Goal: Task Accomplishment & Management: Use online tool/utility

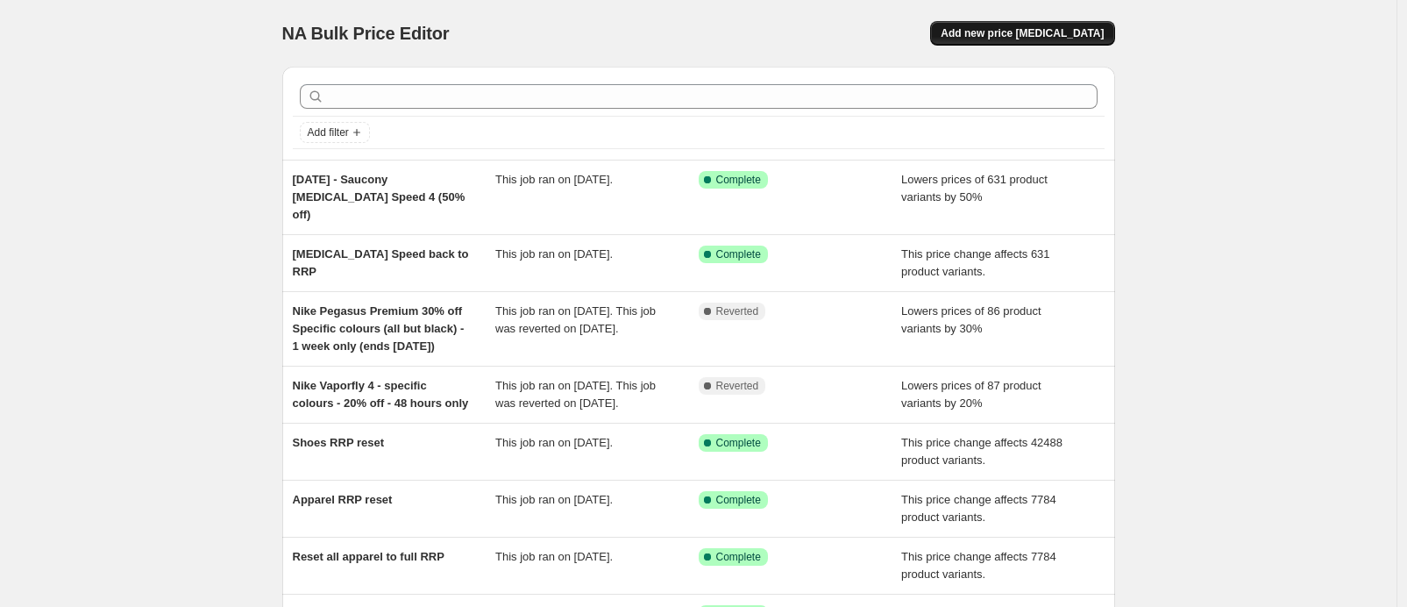
click at [1007, 39] on span "Add new price [MEDICAL_DATA]" at bounding box center [1022, 33] width 163 height 14
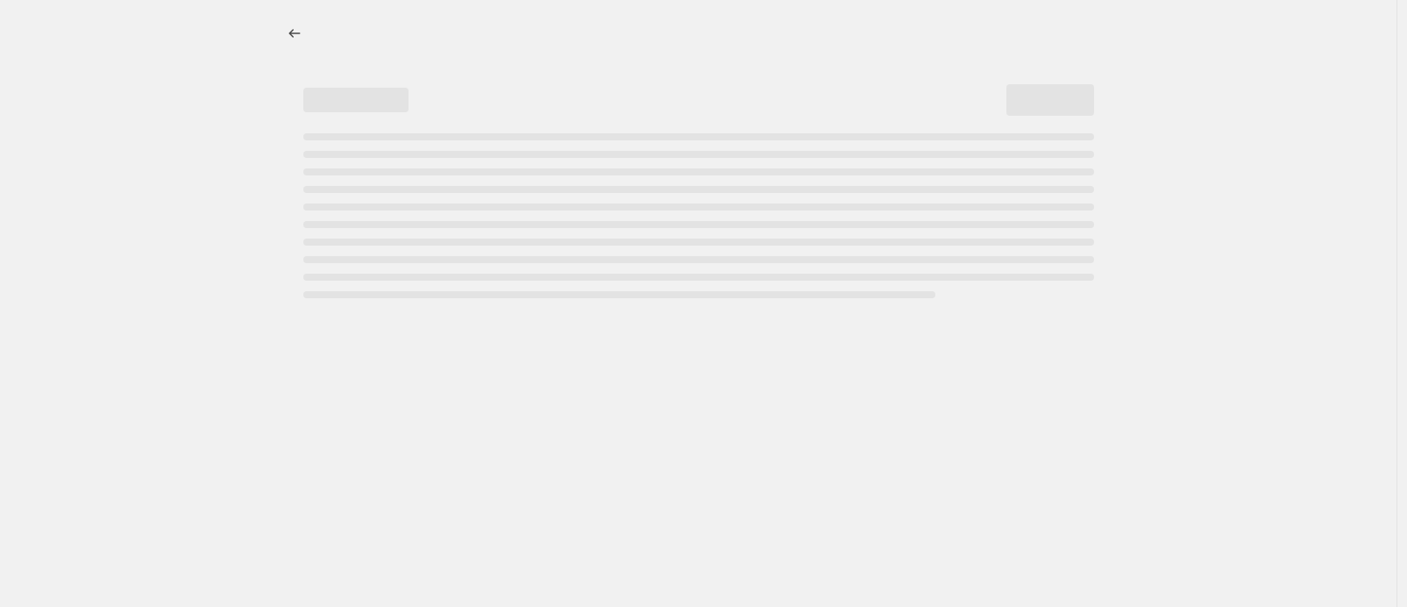
select select "percentage"
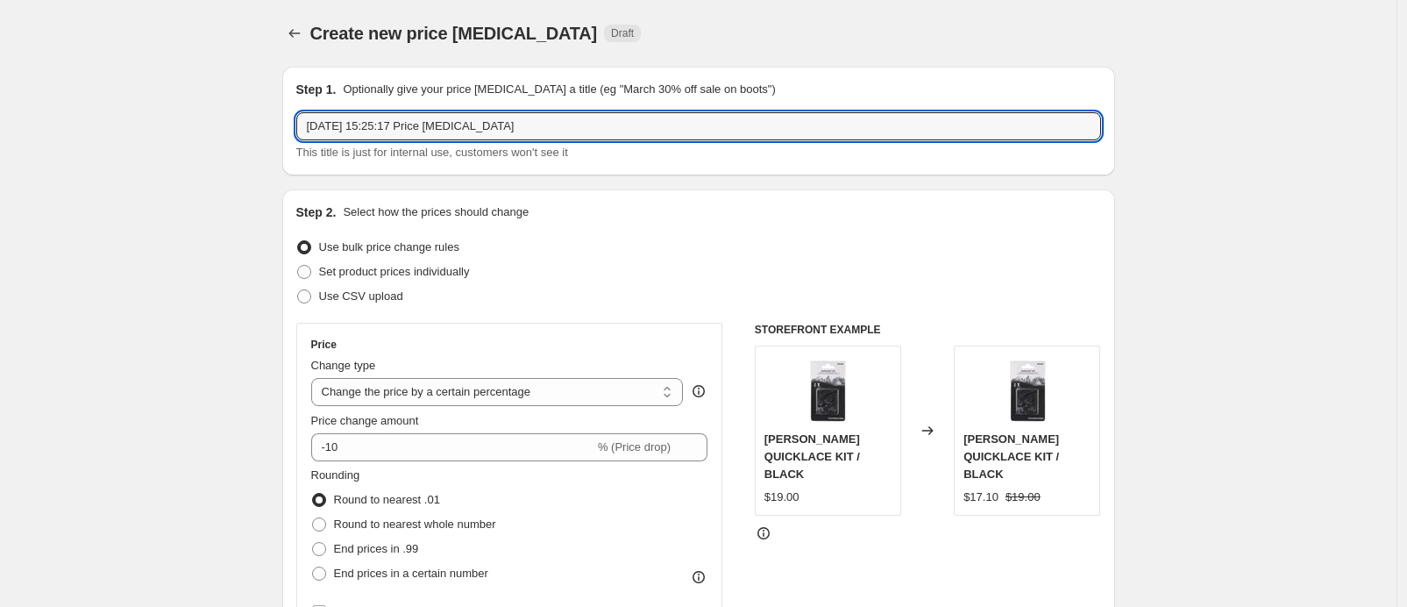
drag, startPoint x: 596, startPoint y: 124, endPoint x: 10, endPoint y: 68, distance: 589.1
type input "Reset Everything to RRP"
click at [535, 381] on select "Change the price to a certain amount Change the price by a certain amount Chang…" at bounding box center [497, 392] width 373 height 28
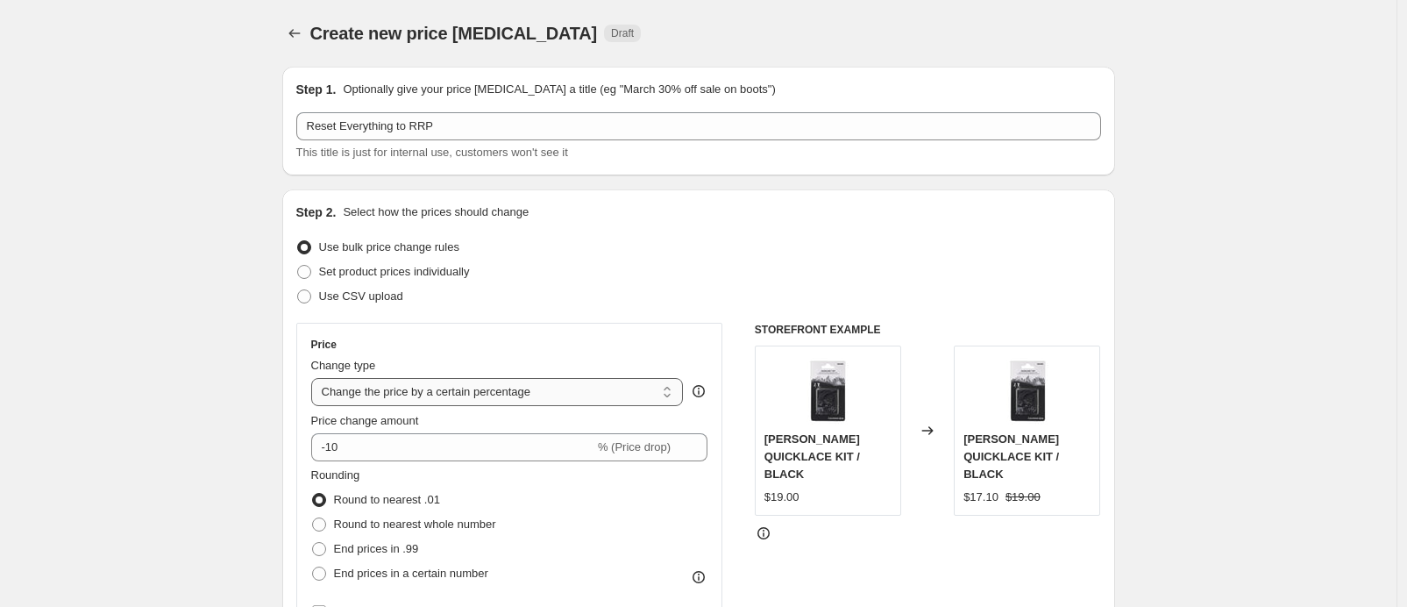
select select "ecap"
click at [316, 378] on select "Change the price to a certain amount Change the price by a certain amount Chang…" at bounding box center [497, 392] width 373 height 28
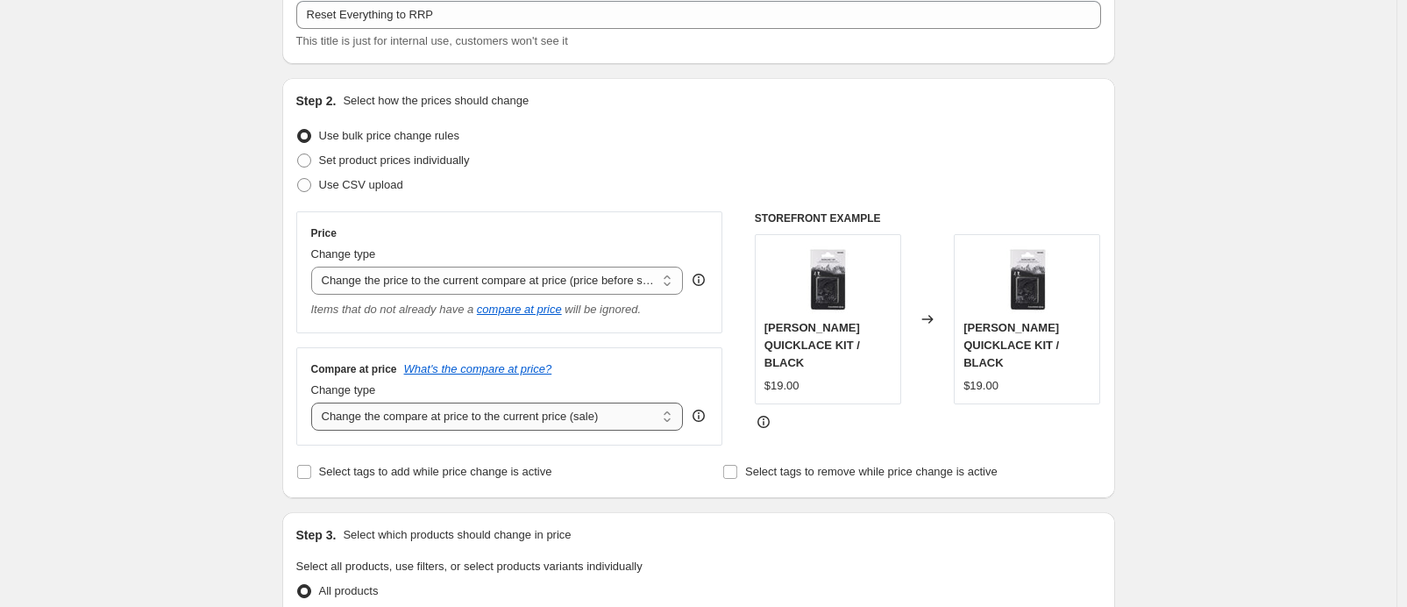
scroll to position [131, 0]
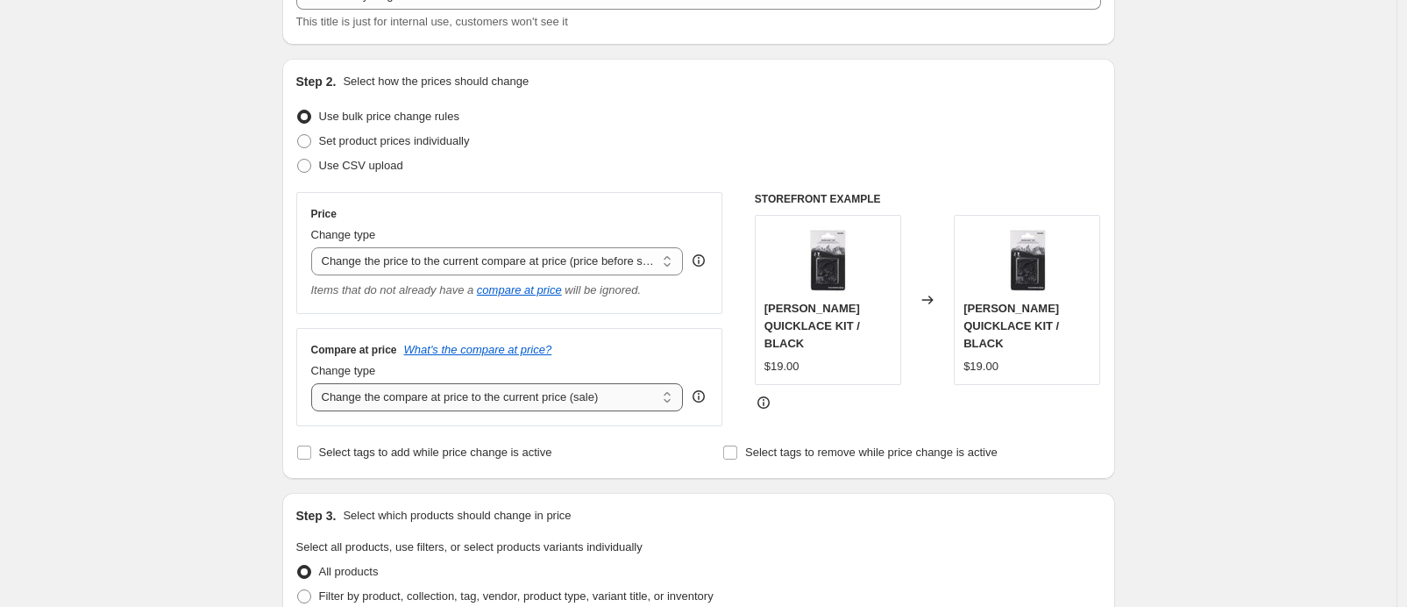
click at [480, 406] on select "Change the compare at price to the current price (sale) Change the compare at p…" at bounding box center [497, 397] width 373 height 28
select select "remove"
click at [316, 383] on select "Change the compare at price to the current price (sale) Change the compare at p…" at bounding box center [497, 397] width 373 height 28
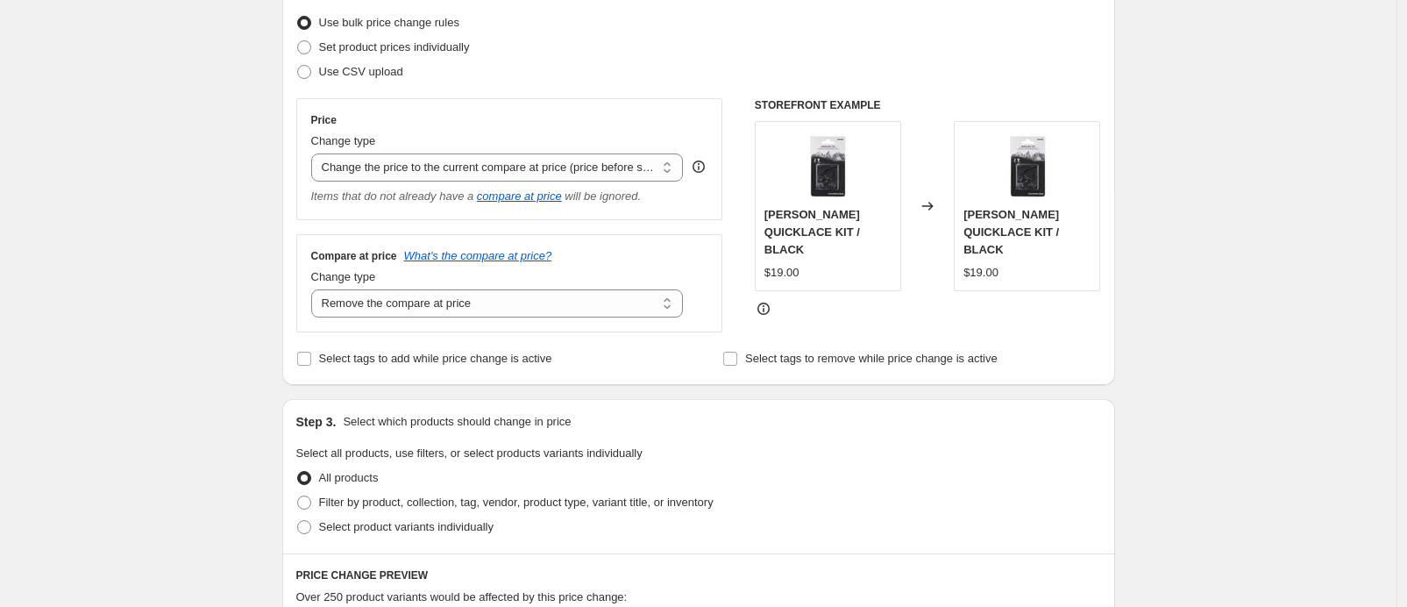
scroll to position [426, 0]
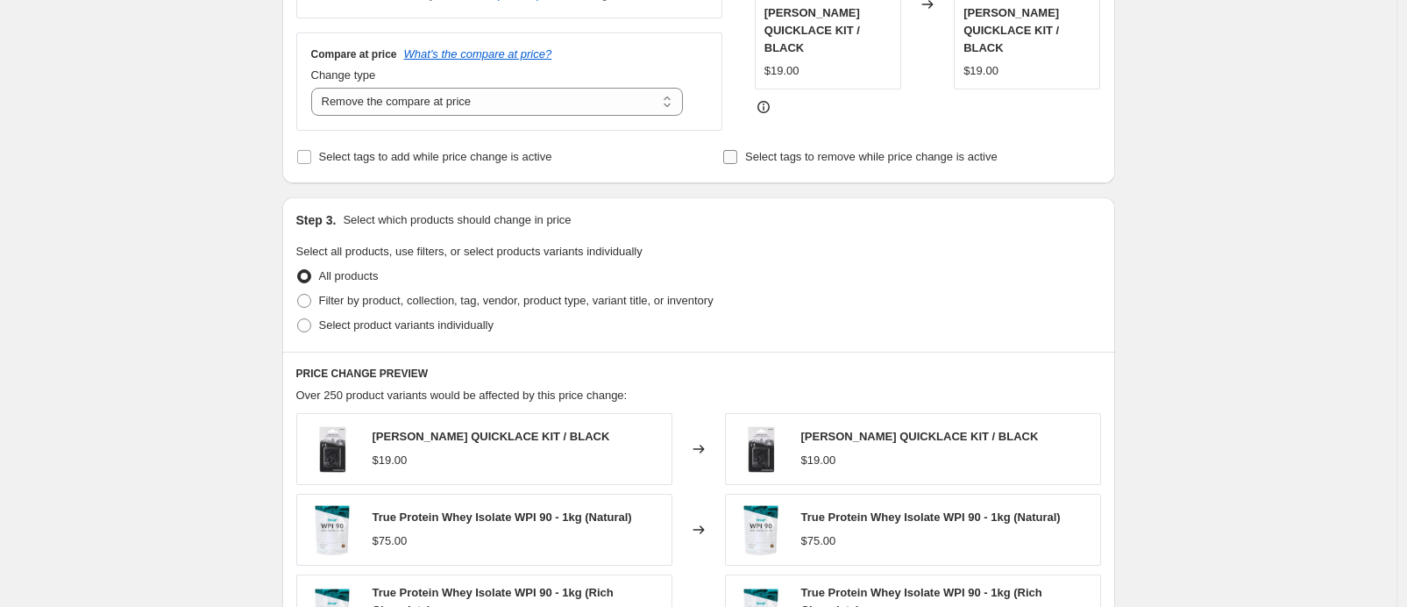
click at [873, 148] on span "Select tags to remove while price change is active" at bounding box center [871, 157] width 252 height 18
click at [737, 150] on input "Select tags to remove while price change is active" at bounding box center [730, 157] width 14 height 14
checkbox input "true"
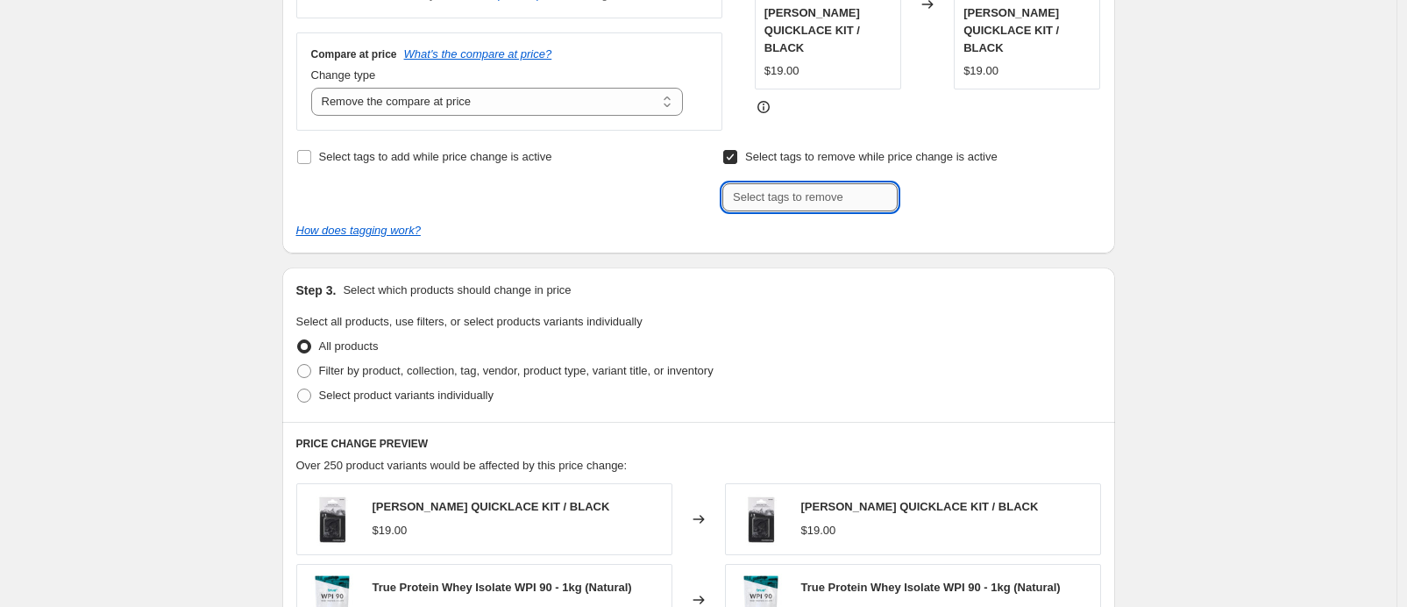
click at [746, 197] on input "text" at bounding box center [809, 197] width 175 height 28
type input "Final Sale"
click at [948, 195] on span "Final Sale" at bounding box center [960, 195] width 49 height 12
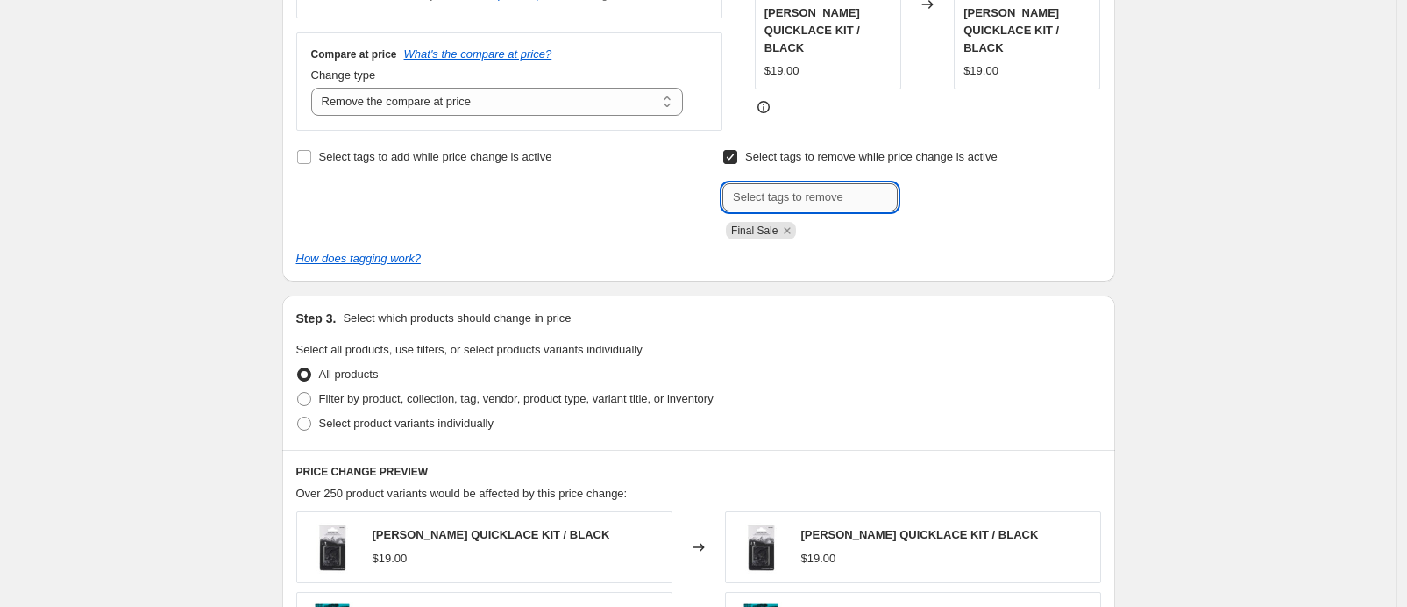
click at [833, 199] on input "text" at bounding box center [809, 197] width 175 height 28
type input "Exchanges Only"
click at [919, 189] on b "Add" at bounding box center [922, 195] width 20 height 12
click at [791, 209] on input "text" at bounding box center [809, 197] width 175 height 28
type input "price-[MEDICAL_DATA]-active"
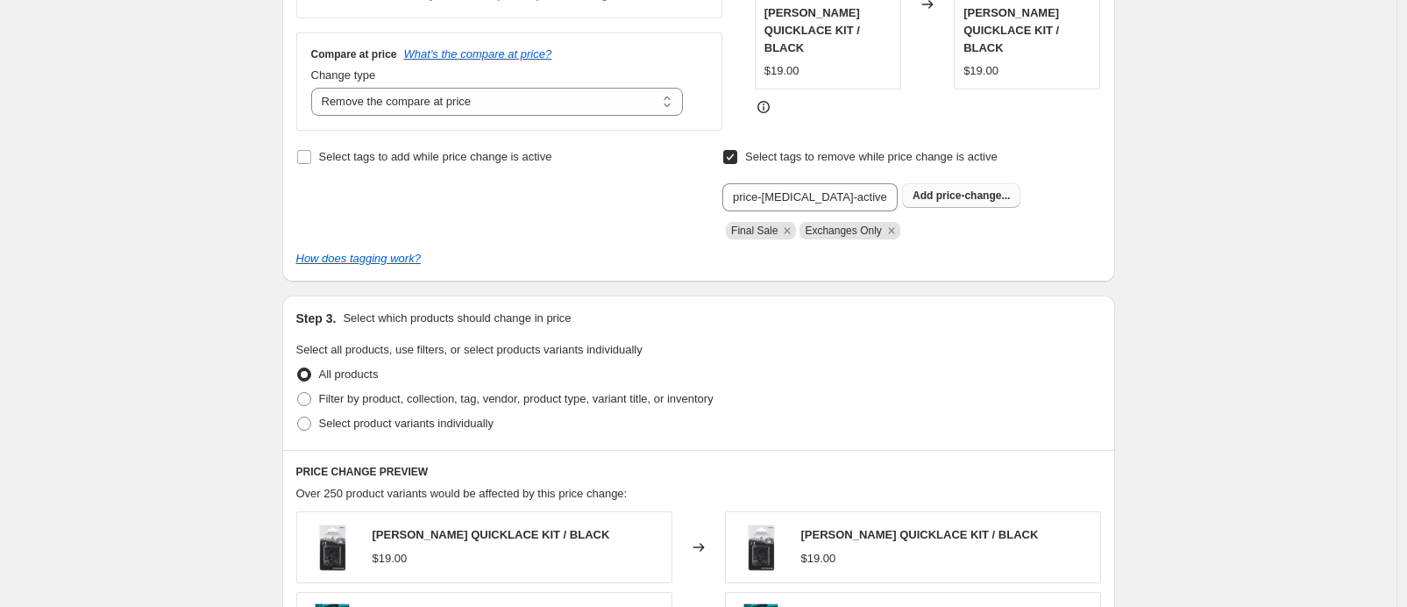
click at [941, 202] on button "Add price-change..." at bounding box center [961, 195] width 118 height 25
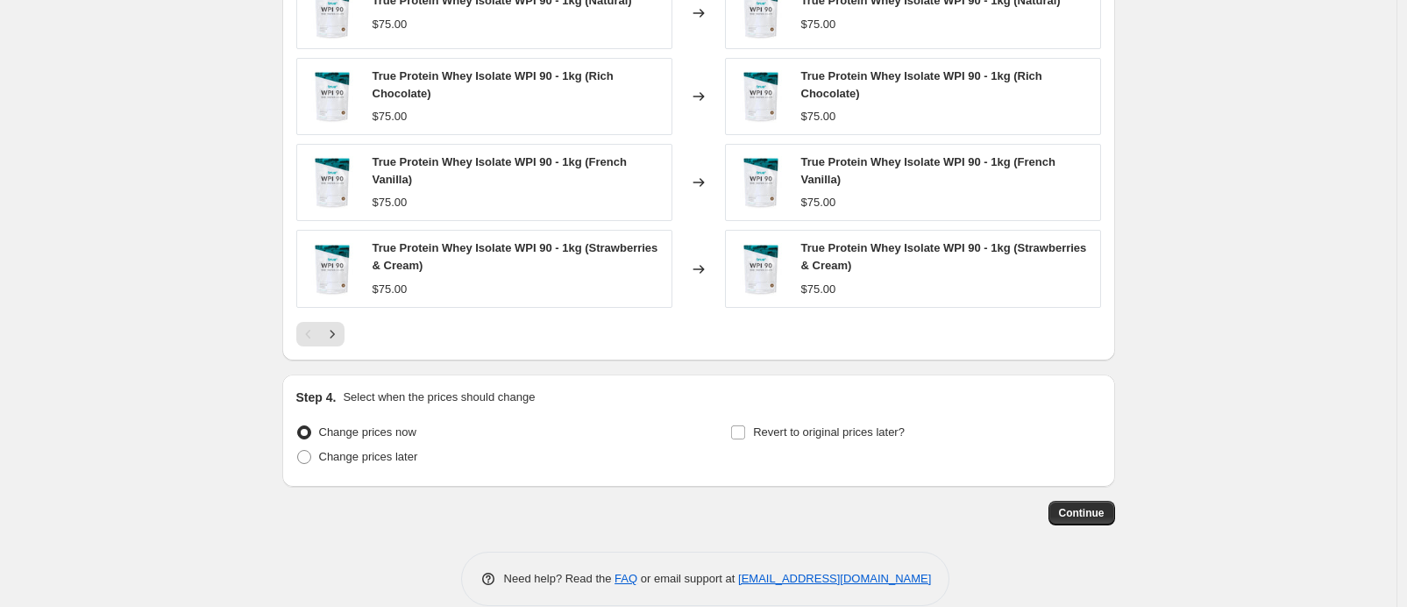
scroll to position [1066, 0]
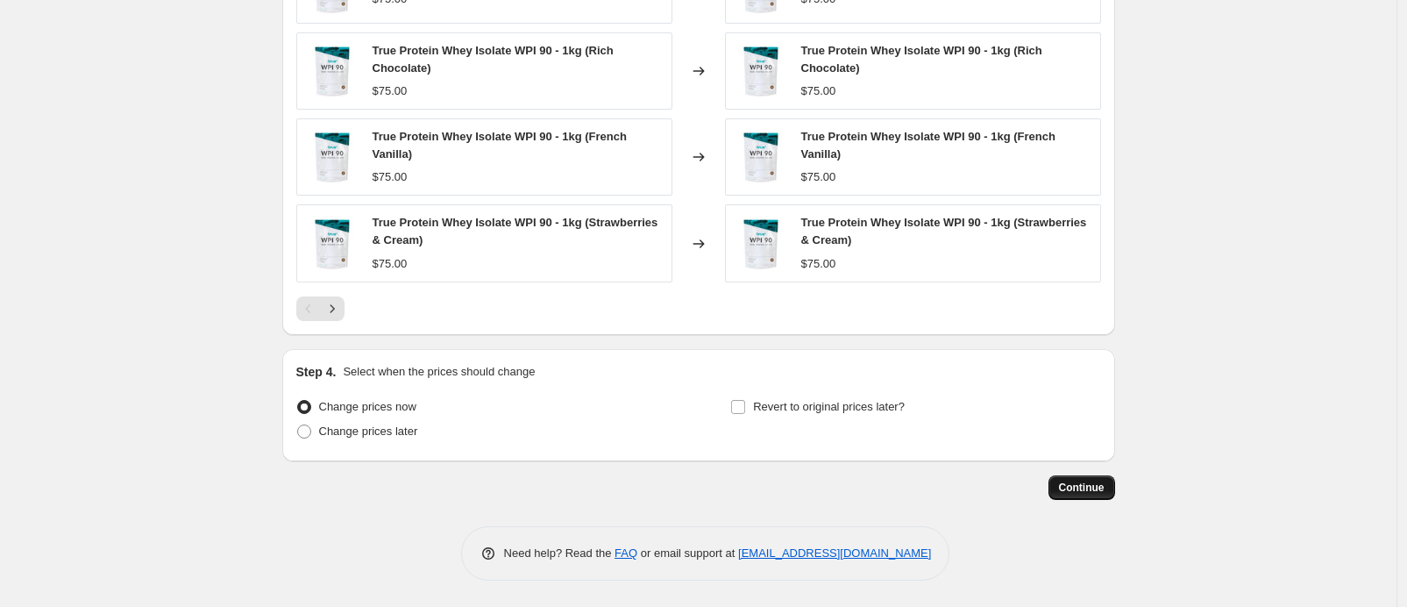
click at [1076, 476] on button "Continue" at bounding box center [1081, 487] width 67 height 25
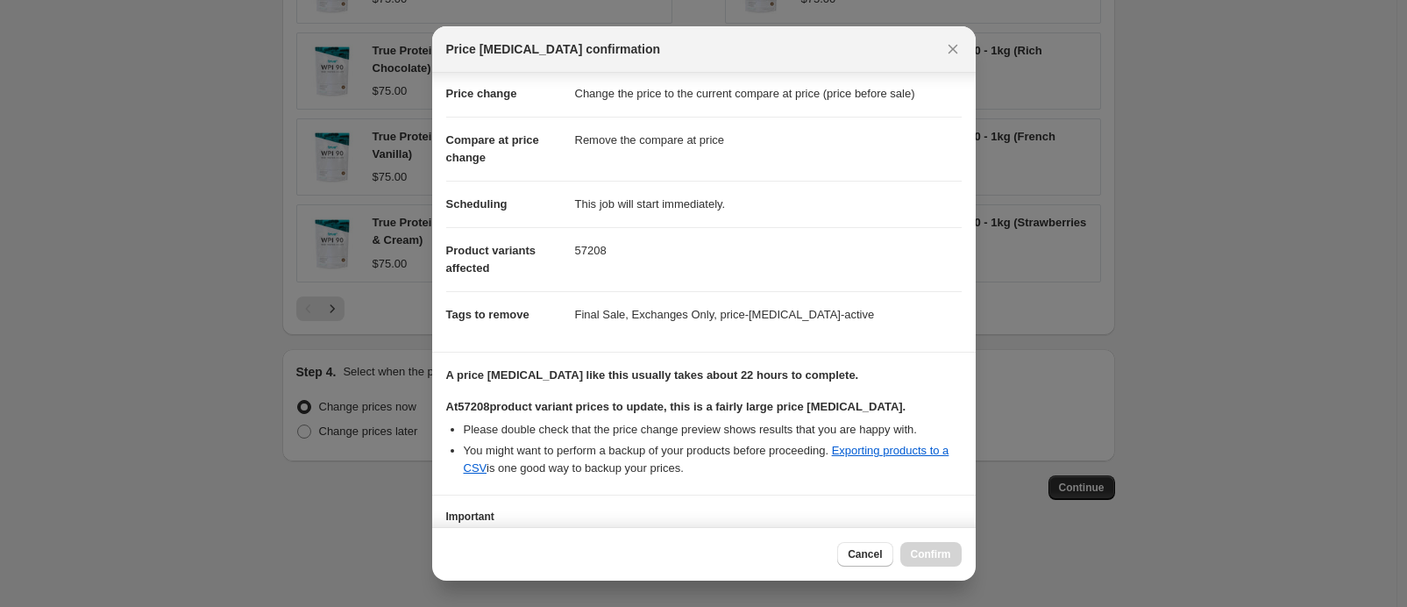
scroll to position [167, 0]
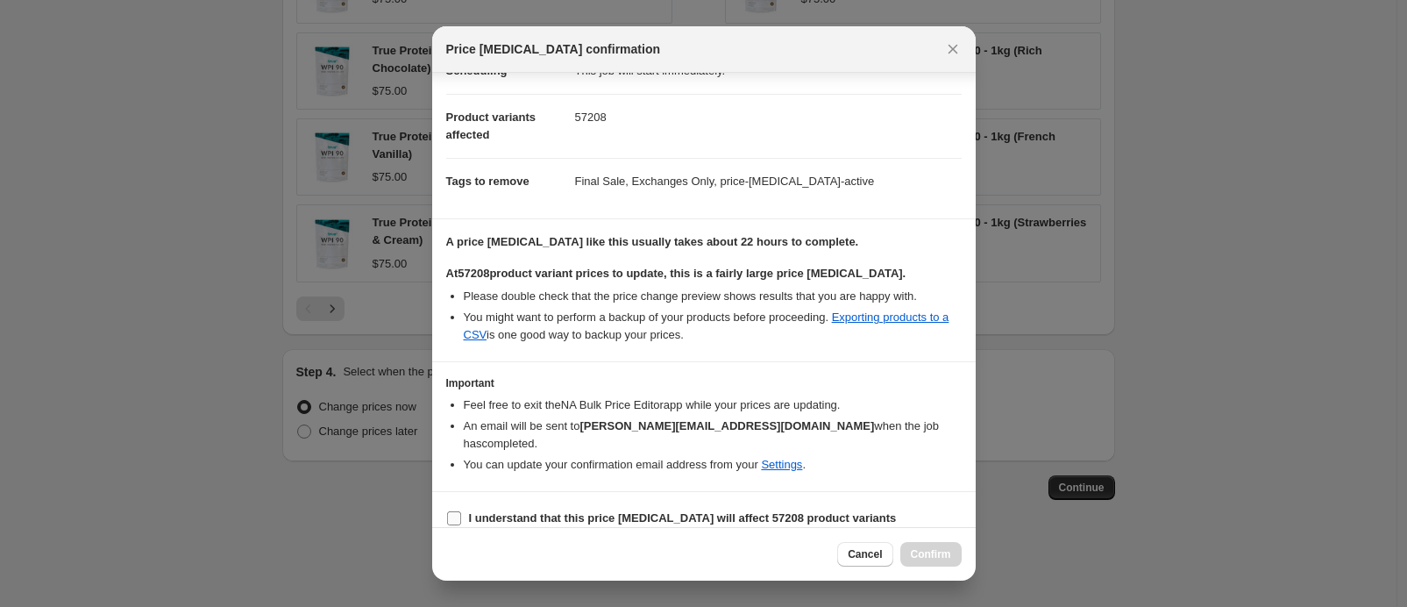
click at [852, 511] on b "I understand that this price [MEDICAL_DATA] will affect 57208 product variants" at bounding box center [683, 517] width 428 height 13
click at [461, 511] on input "I understand that this price [MEDICAL_DATA] will affect 57208 product variants" at bounding box center [454, 518] width 14 height 14
checkbox input "true"
click at [910, 539] on div "Cancel Confirm" at bounding box center [703, 553] width 543 height 53
click at [917, 550] on span "Confirm" at bounding box center [931, 554] width 40 height 14
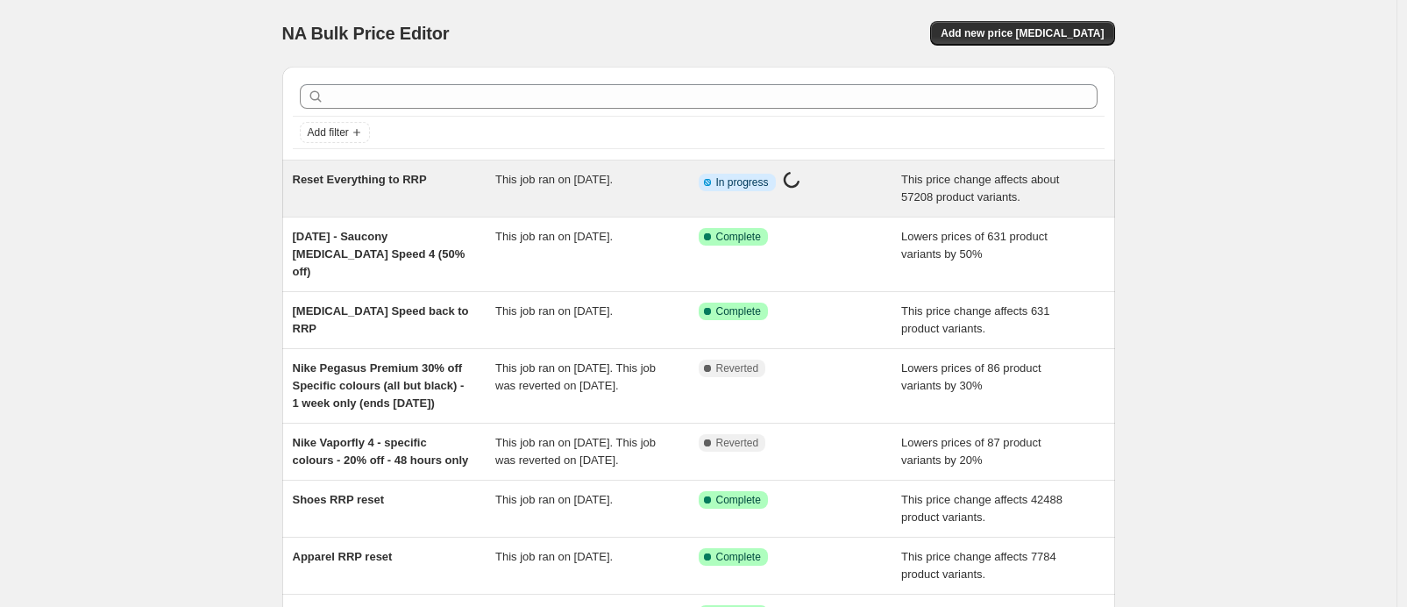
click at [663, 204] on div "This job ran on [DATE]." at bounding box center [596, 188] width 203 height 35
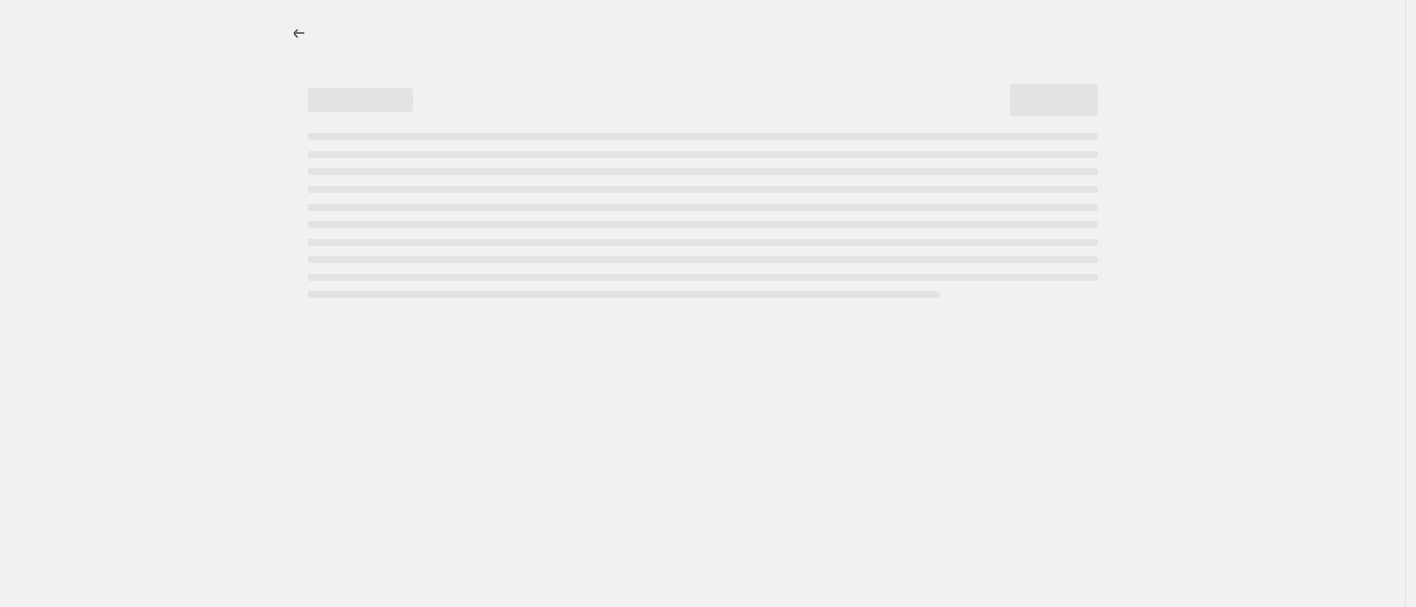
select select "ecap"
select select "remove"
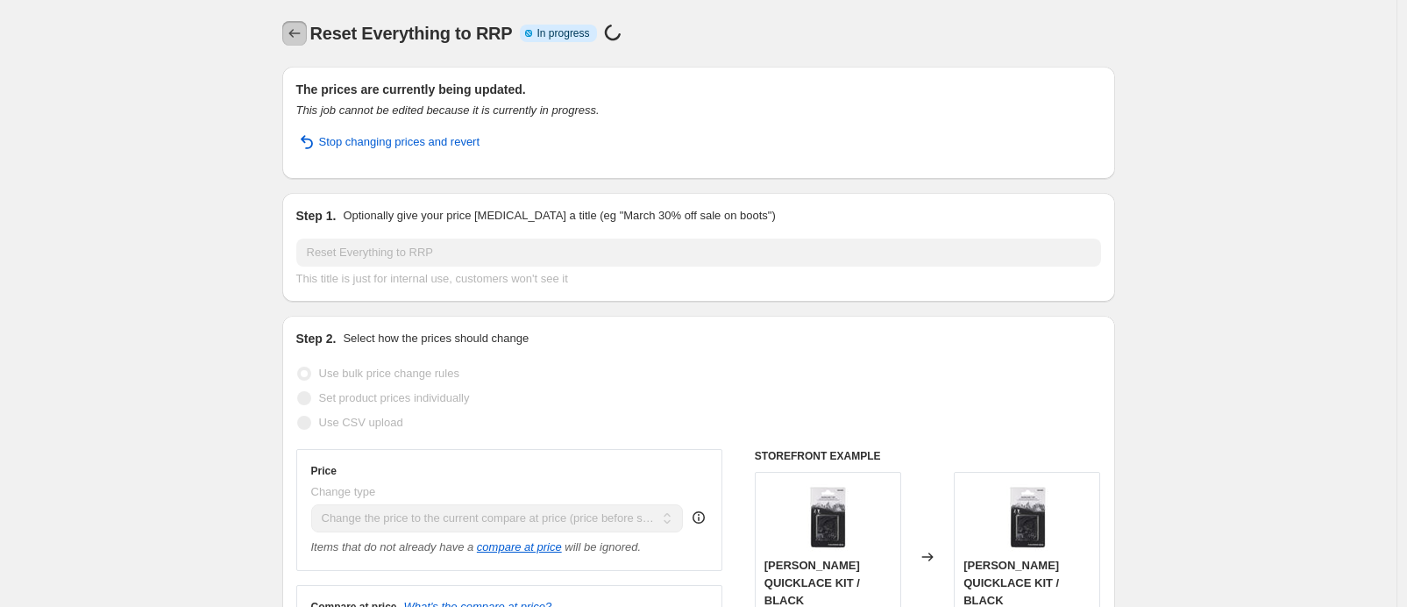
click at [293, 39] on icon "Price change jobs" at bounding box center [295, 34] width 18 height 18
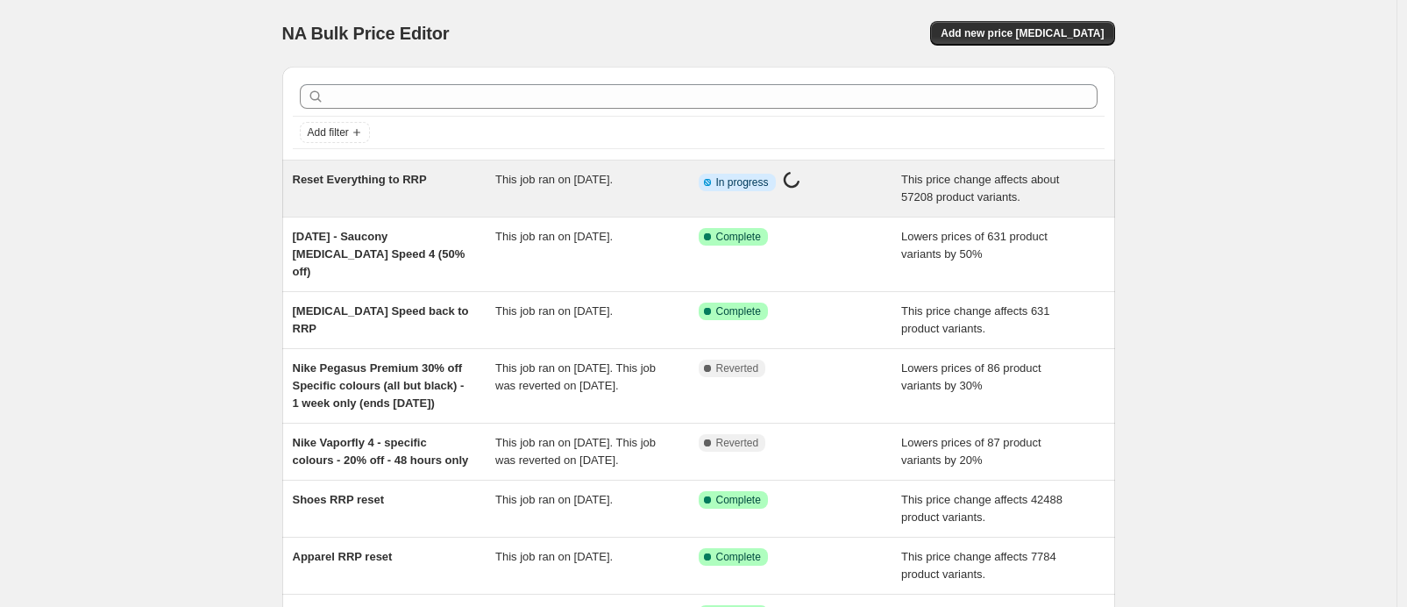
click at [423, 196] on div "Reset Everything to RRP" at bounding box center [394, 188] width 203 height 35
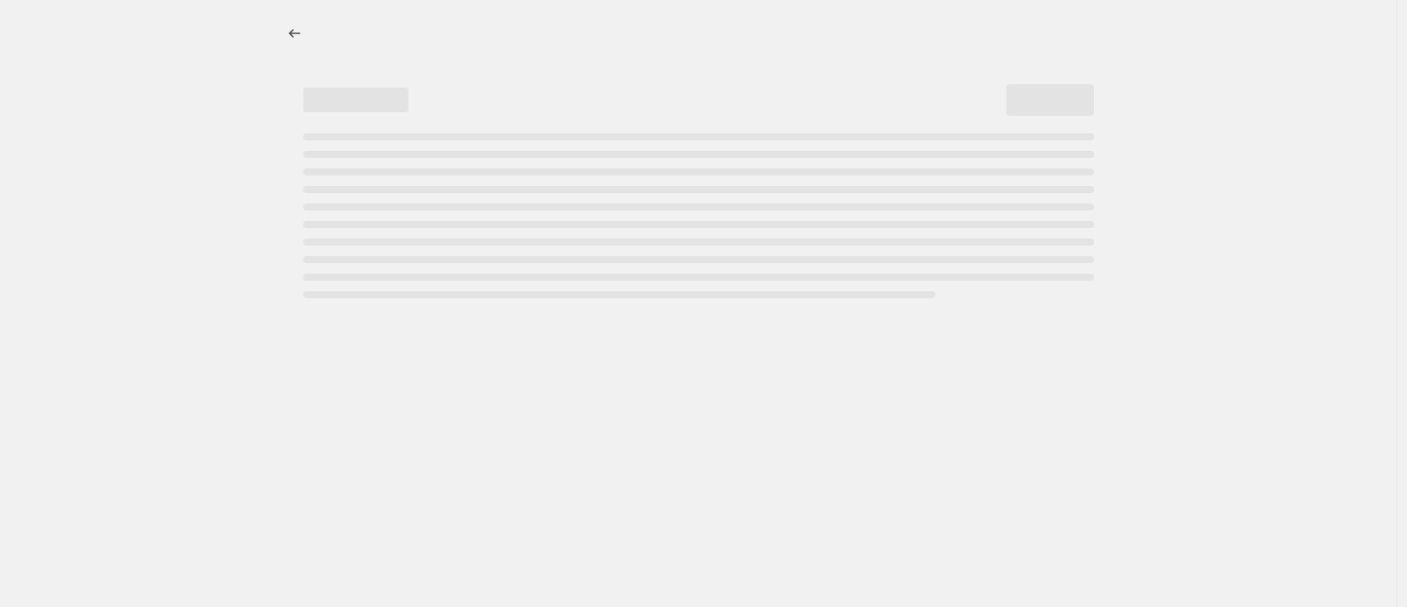
select select "ecap"
select select "remove"
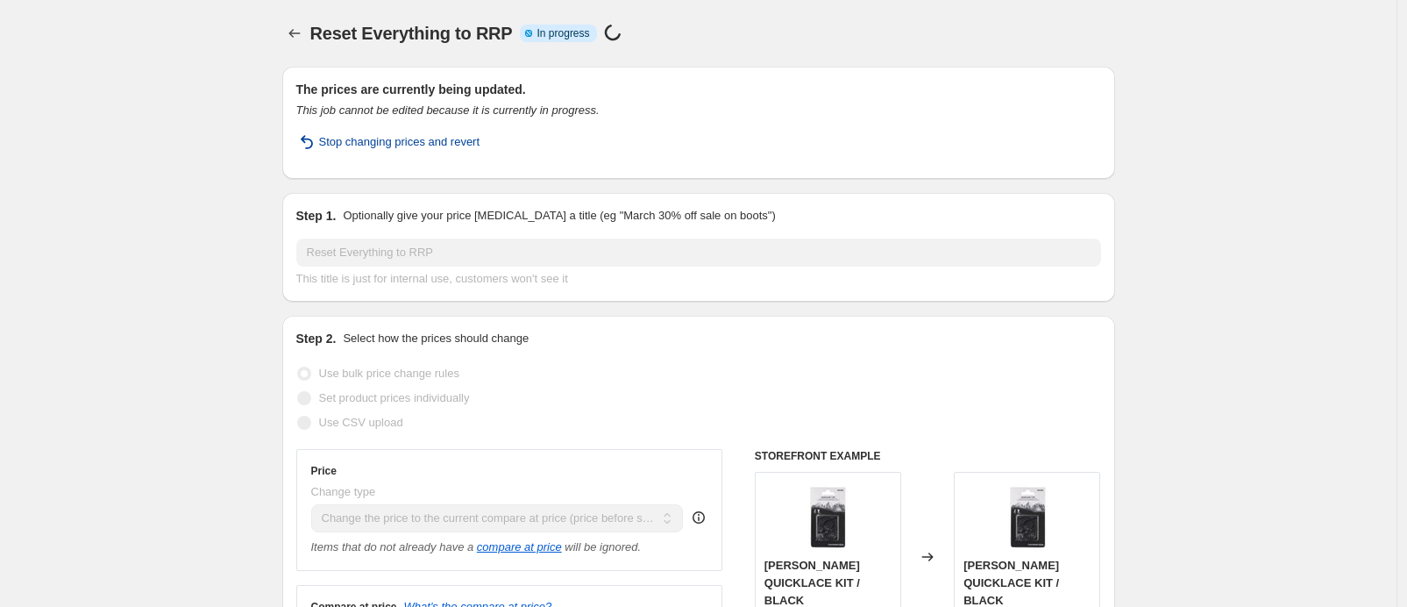
click at [418, 137] on span "Stop changing prices and revert" at bounding box center [399, 142] width 161 height 18
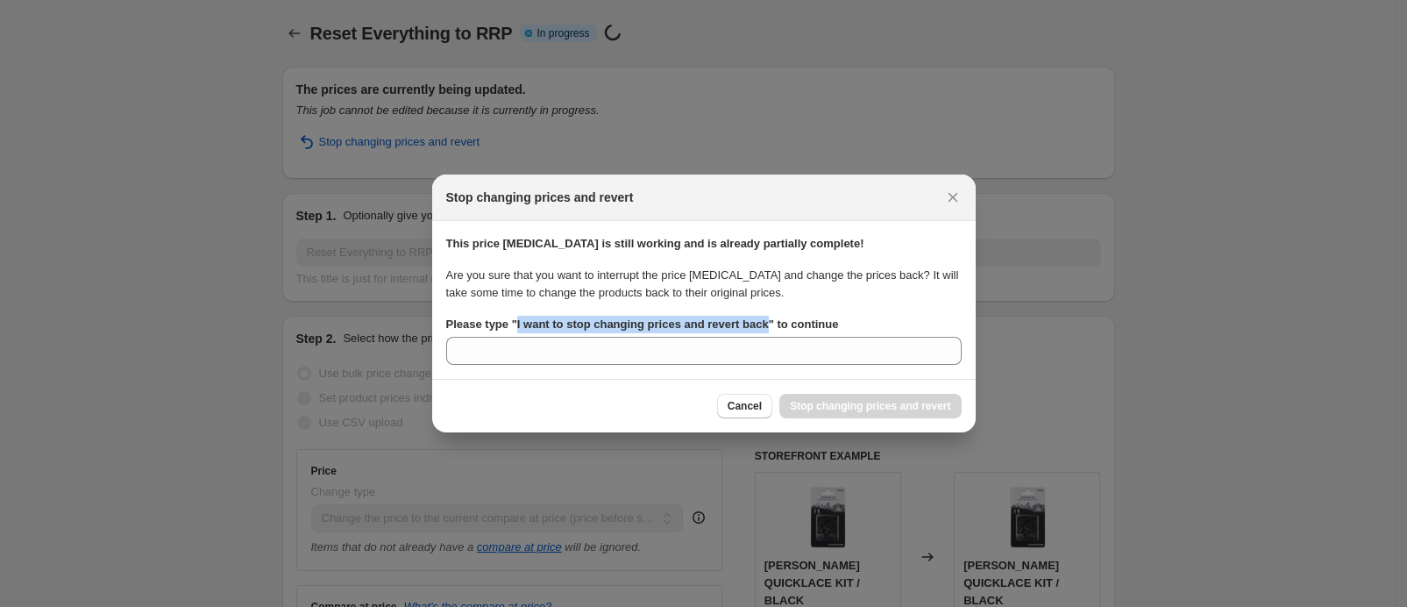
drag, startPoint x: 781, startPoint y: 323, endPoint x: 521, endPoint y: 325, distance: 260.3
click at [521, 325] on b "Please type " I want to stop changing prices and revert back " to continue" at bounding box center [642, 323] width 393 height 13
copy b "I want to stop changing prices and revert back"
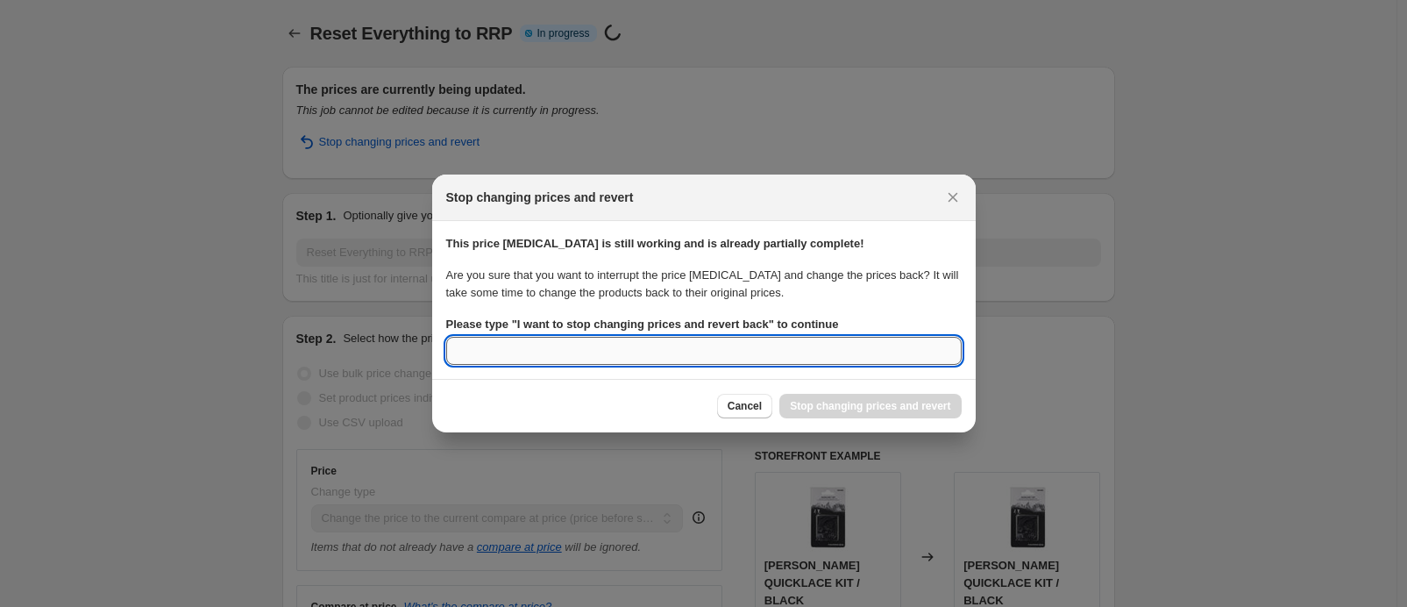
click at [528, 354] on input "Please type " I want to stop changing prices and revert back " to continue" at bounding box center [703, 351] width 515 height 28
paste input "I want to stop changing prices and revert back"
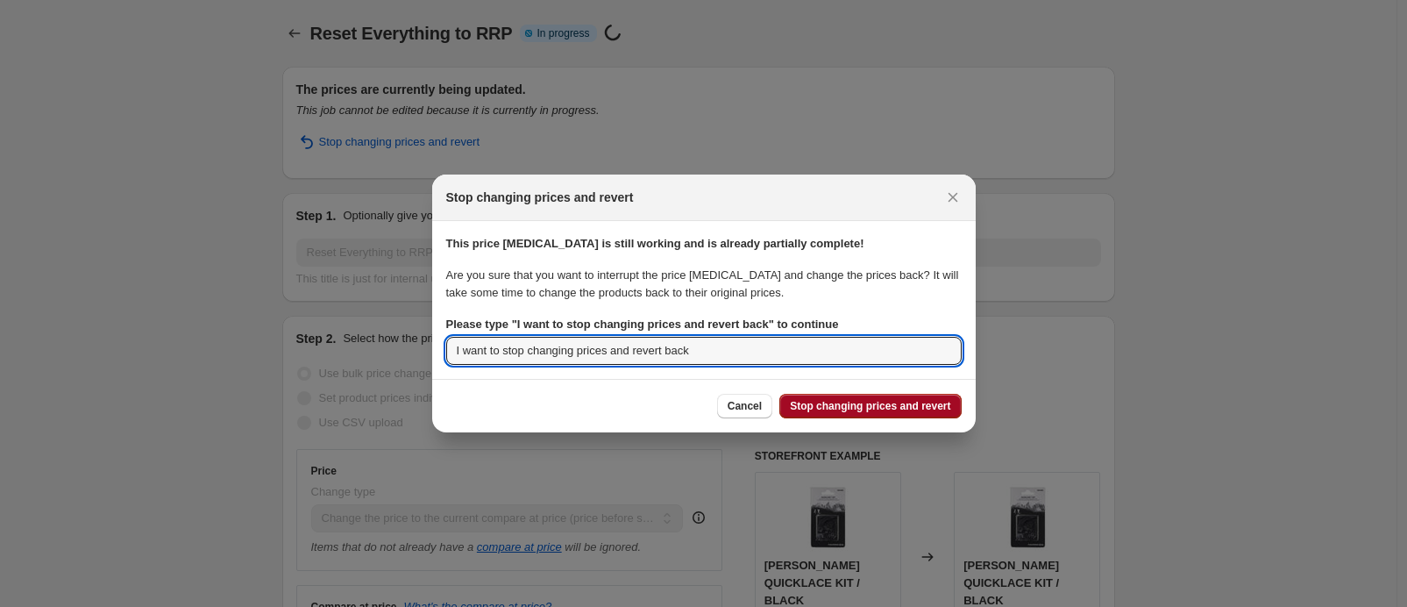
type input "I want to stop changing prices and revert back"
click at [825, 408] on span "Stop changing prices and revert" at bounding box center [870, 406] width 160 height 14
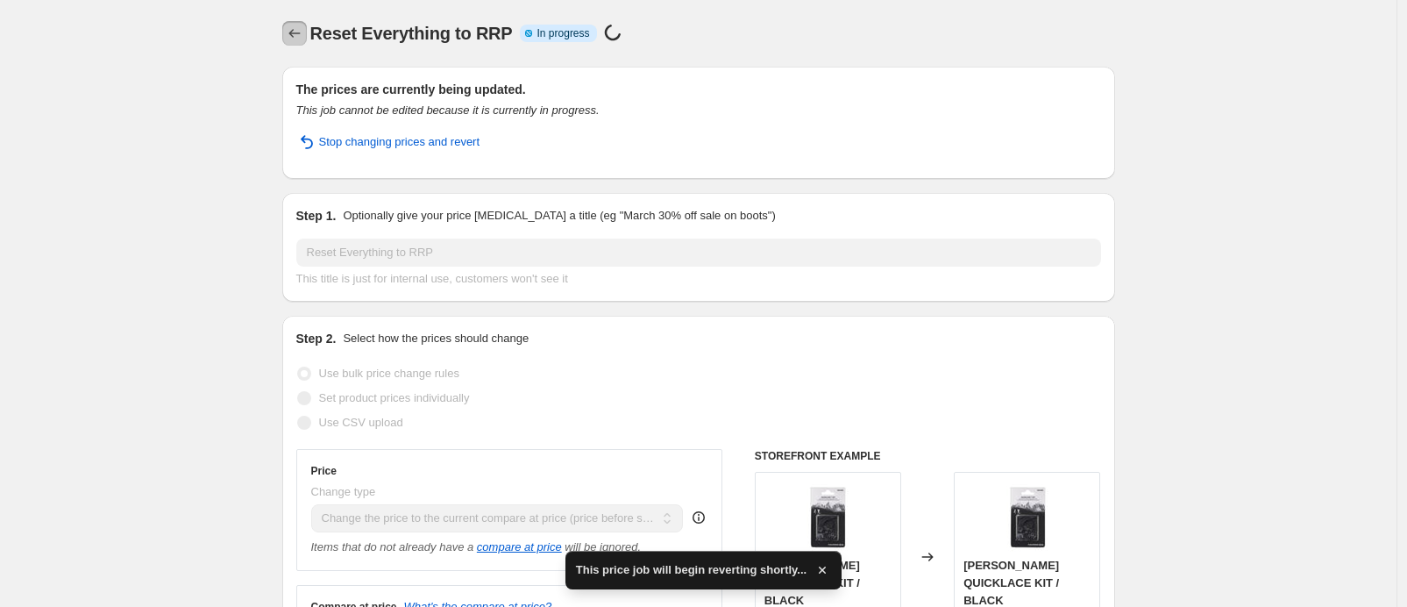
click at [295, 33] on icon "Price change jobs" at bounding box center [293, 33] width 11 height 9
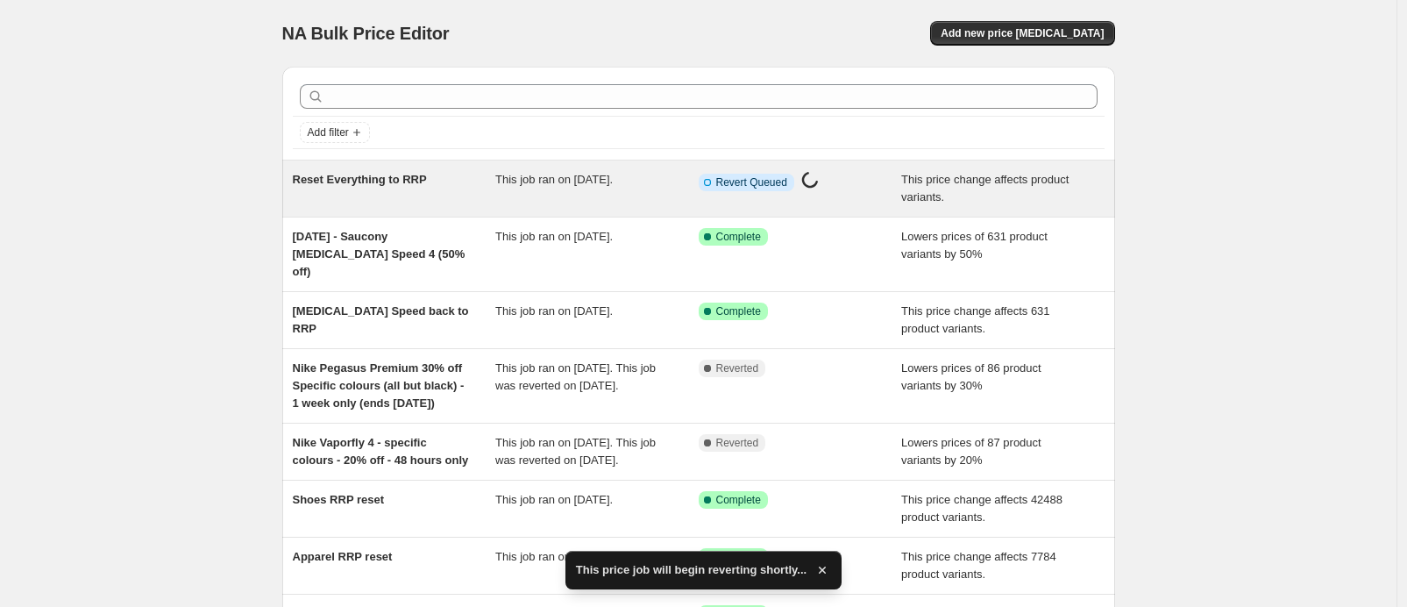
click at [576, 163] on div "Reset Everything to RRP This job ran on [DATE]. Info Incomplete Revert Queued P…" at bounding box center [698, 188] width 833 height 56
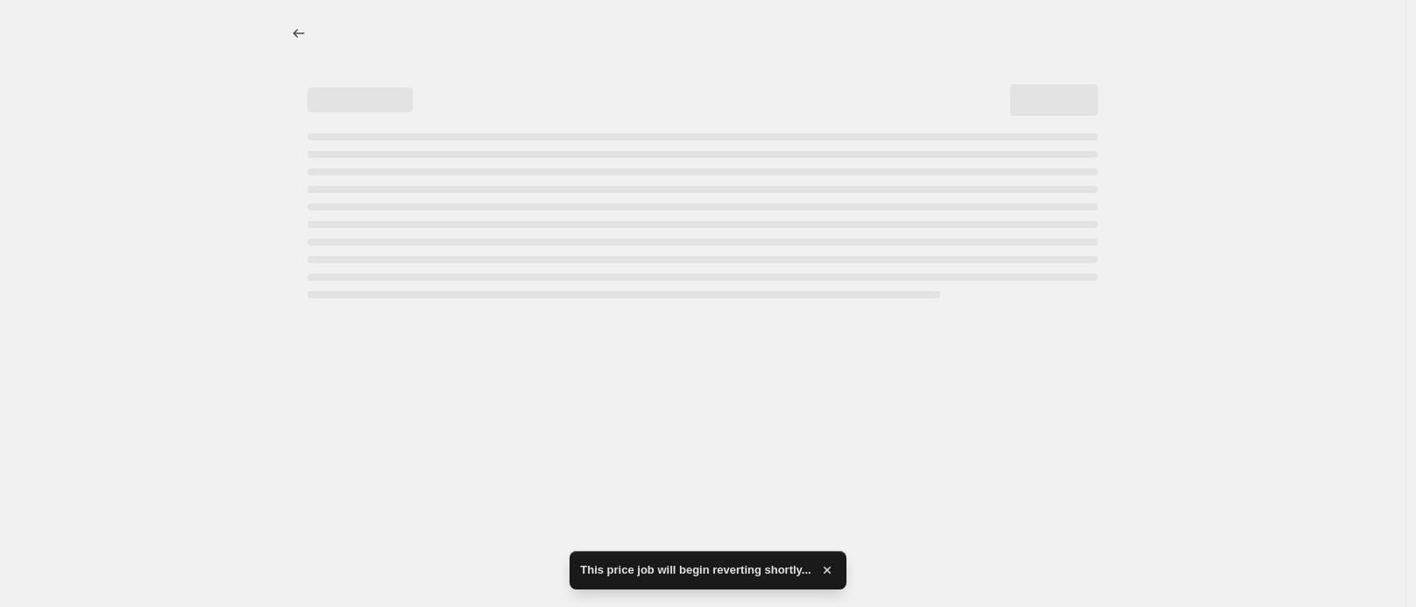
select select "ecap"
select select "remove"
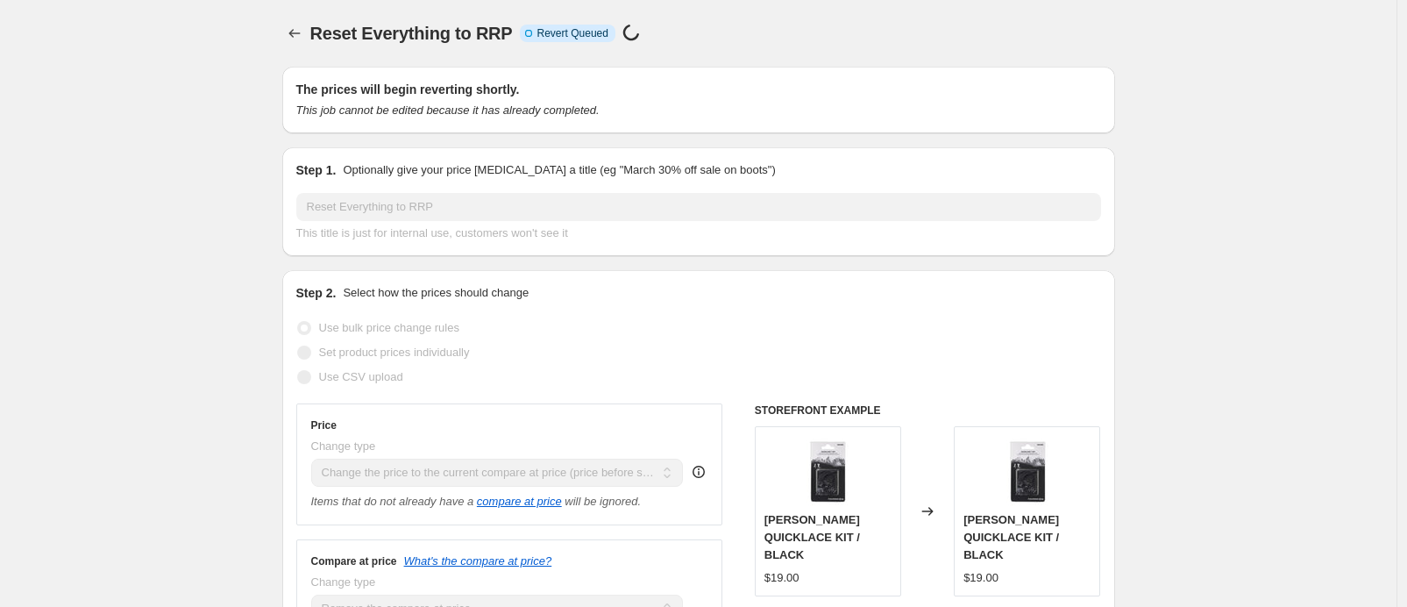
click at [319, 39] on span "Reset Everything to RRP" at bounding box center [411, 33] width 202 height 19
click at [293, 36] on icon "Price change jobs" at bounding box center [295, 34] width 18 height 18
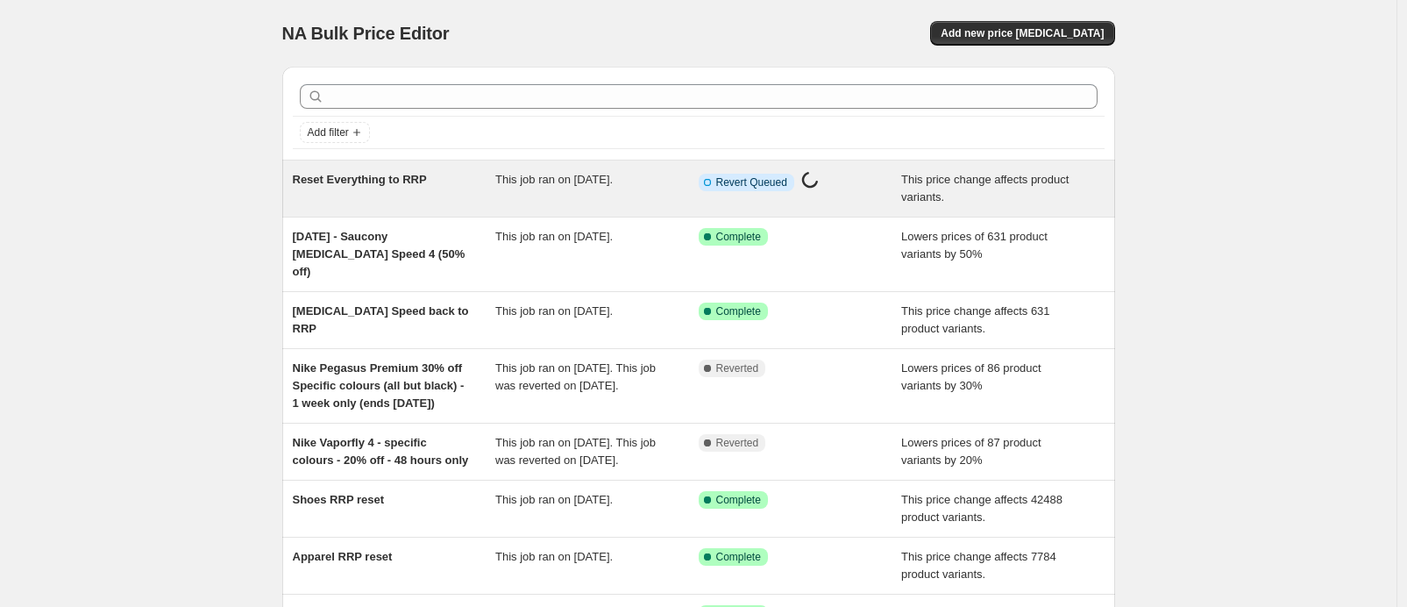
click at [864, 209] on div "Reset Everything to RRP This job ran on [DATE]. Info Incomplete Revert Queued P…" at bounding box center [698, 188] width 833 height 56
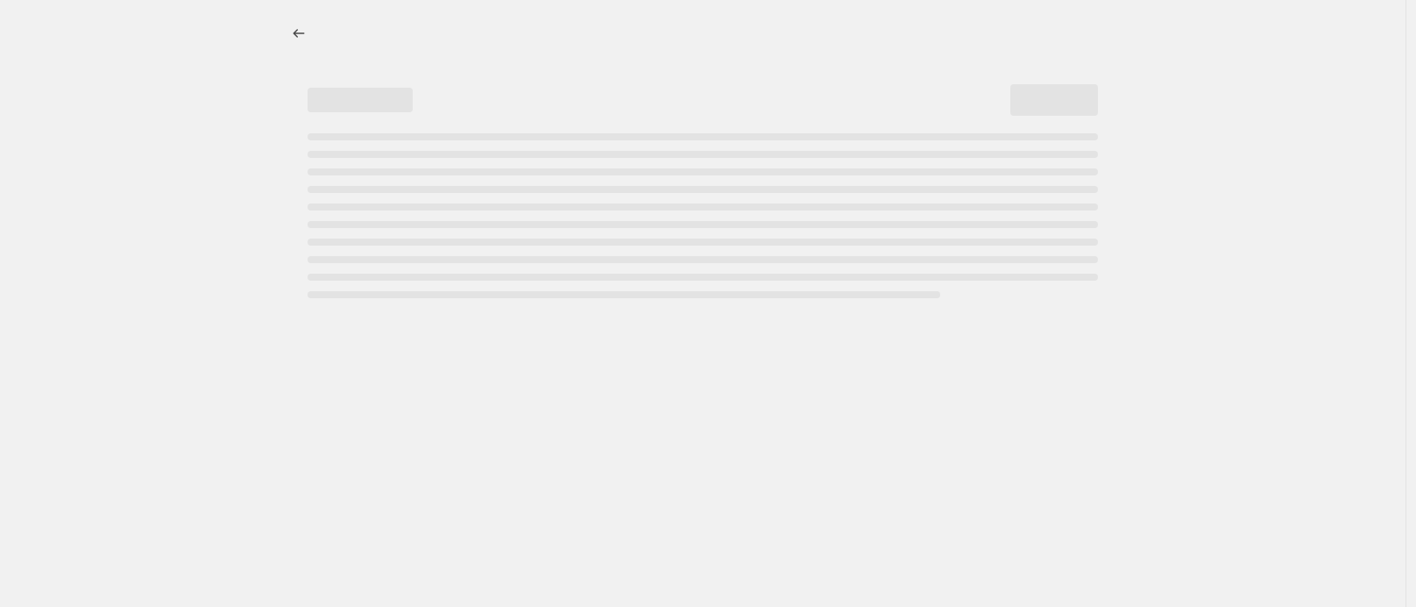
select select "ecap"
select select "remove"
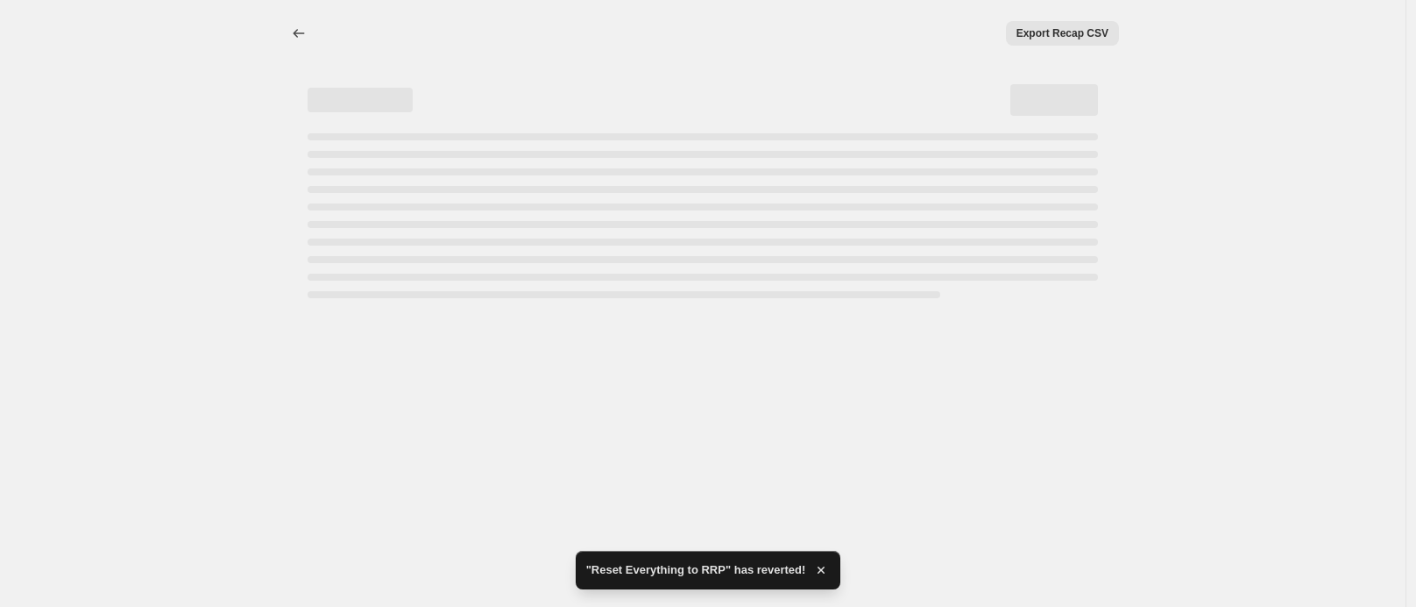
select select "ecap"
select select "remove"
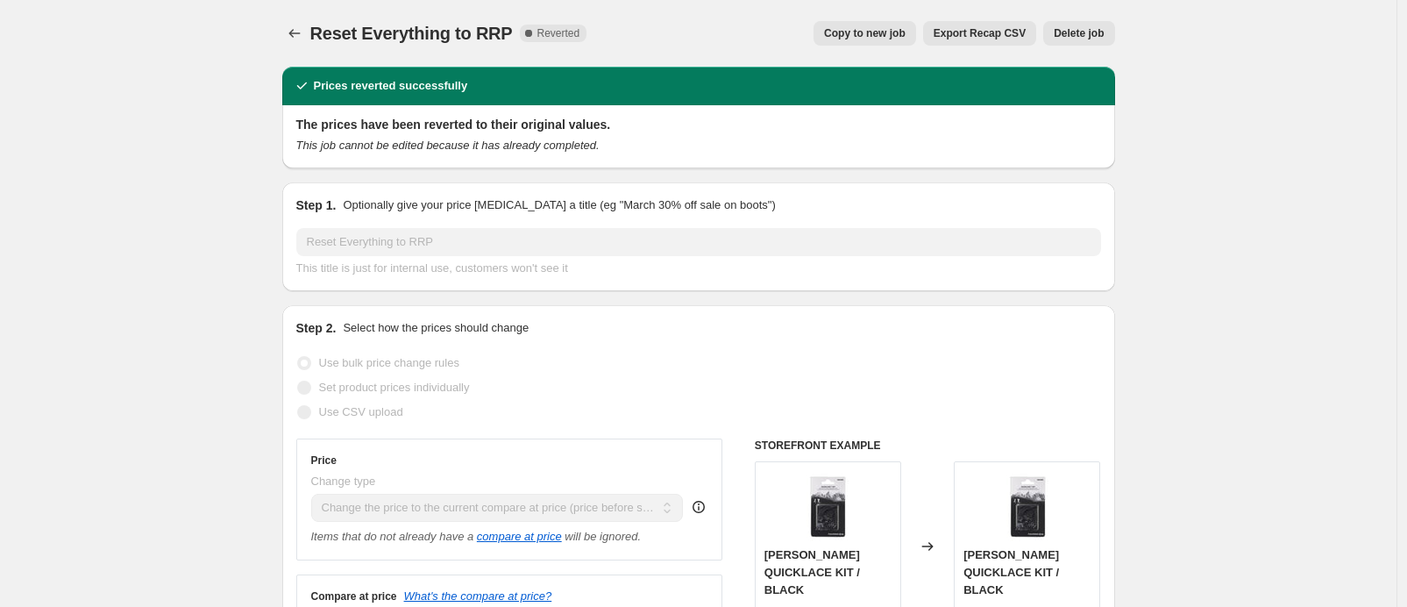
click at [860, 32] on span "Copy to new job" at bounding box center [865, 33] width 82 height 14
select select "ecap"
select select "remove"
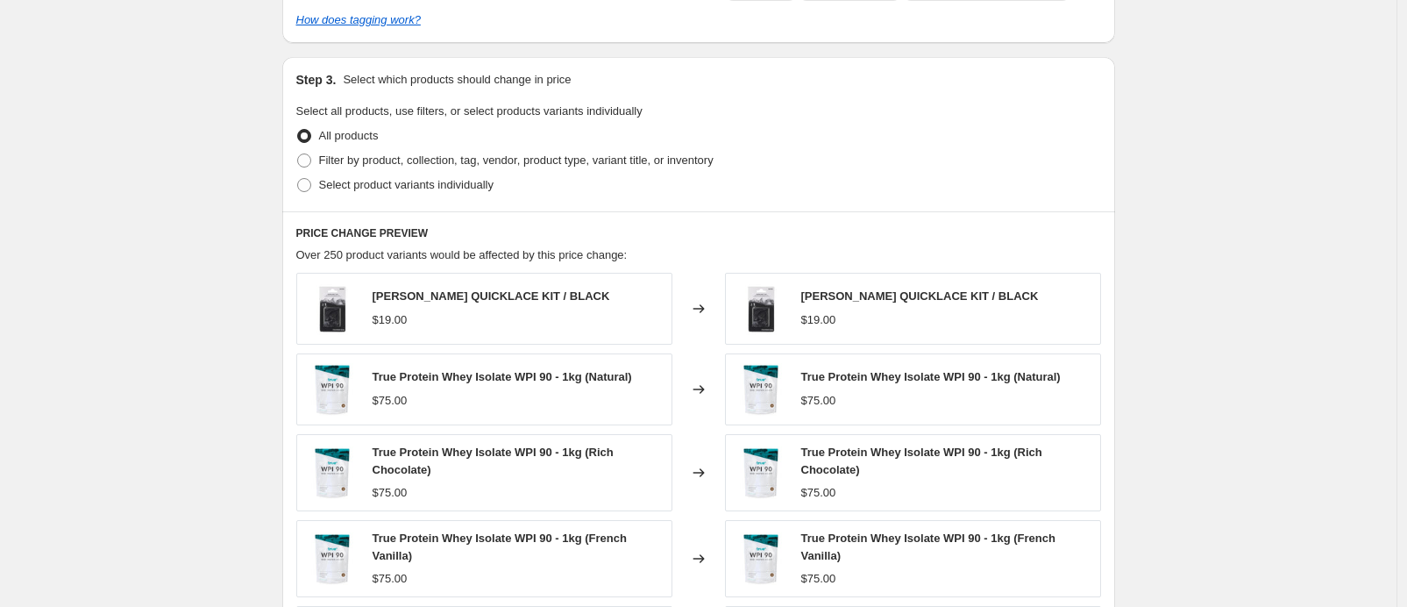
scroll to position [685, 0]
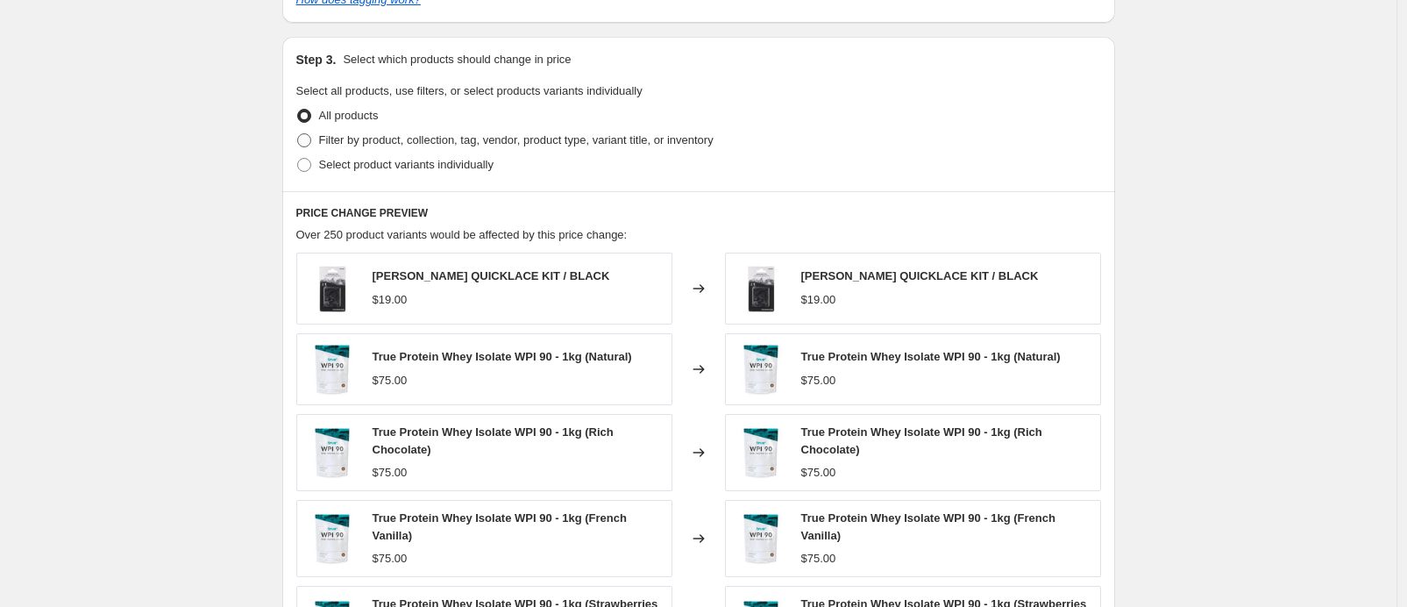
click at [412, 137] on span "Filter by product, collection, tag, vendor, product type, variant title, or inv…" at bounding box center [516, 139] width 394 height 13
click at [298, 134] on input "Filter by product, collection, tag, vendor, product type, variant title, or inv…" at bounding box center [297, 133] width 1 height 1
radio input "true"
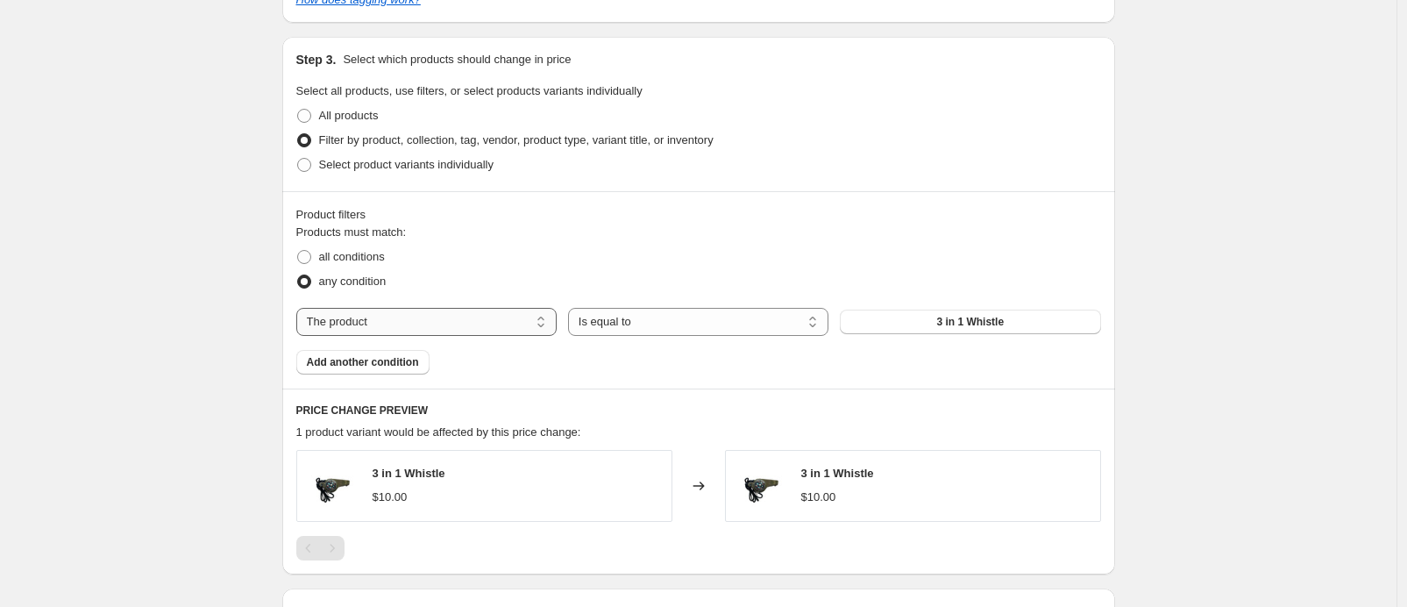
click at [437, 319] on select "The product The product's collection The product's tag The product's vendor The…" at bounding box center [426, 322] width 260 height 28
select select "product_status"
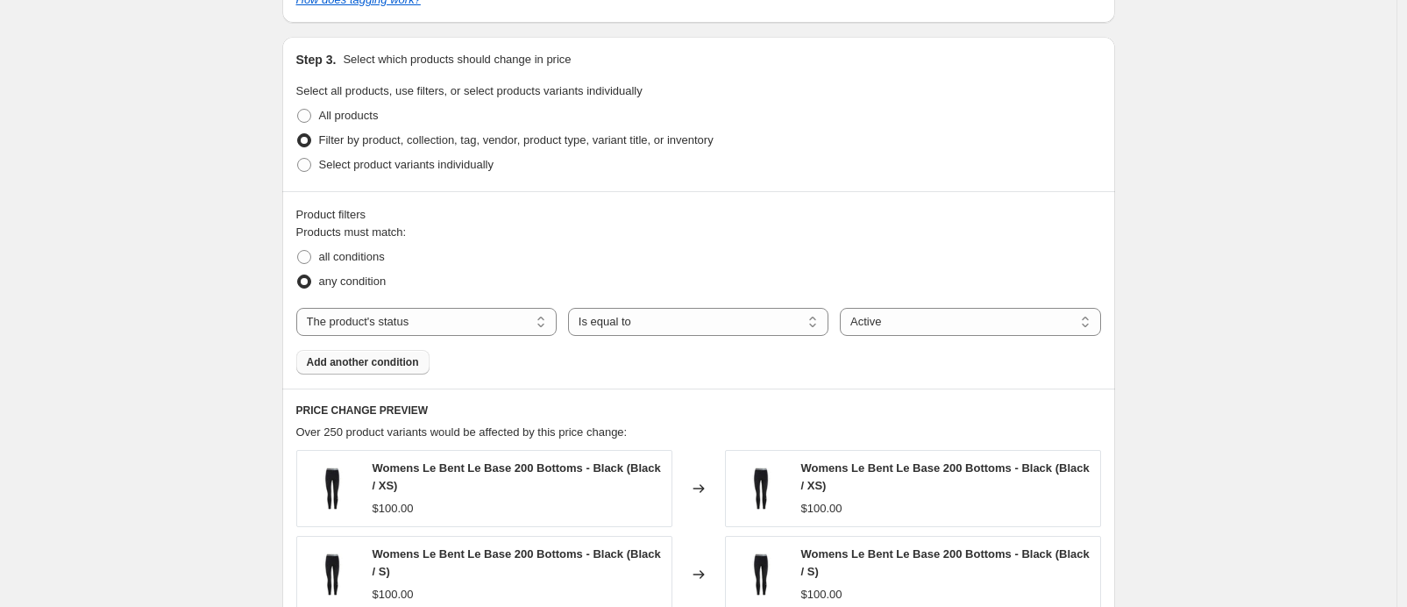
click at [342, 352] on button "Add another condition" at bounding box center [362, 362] width 133 height 25
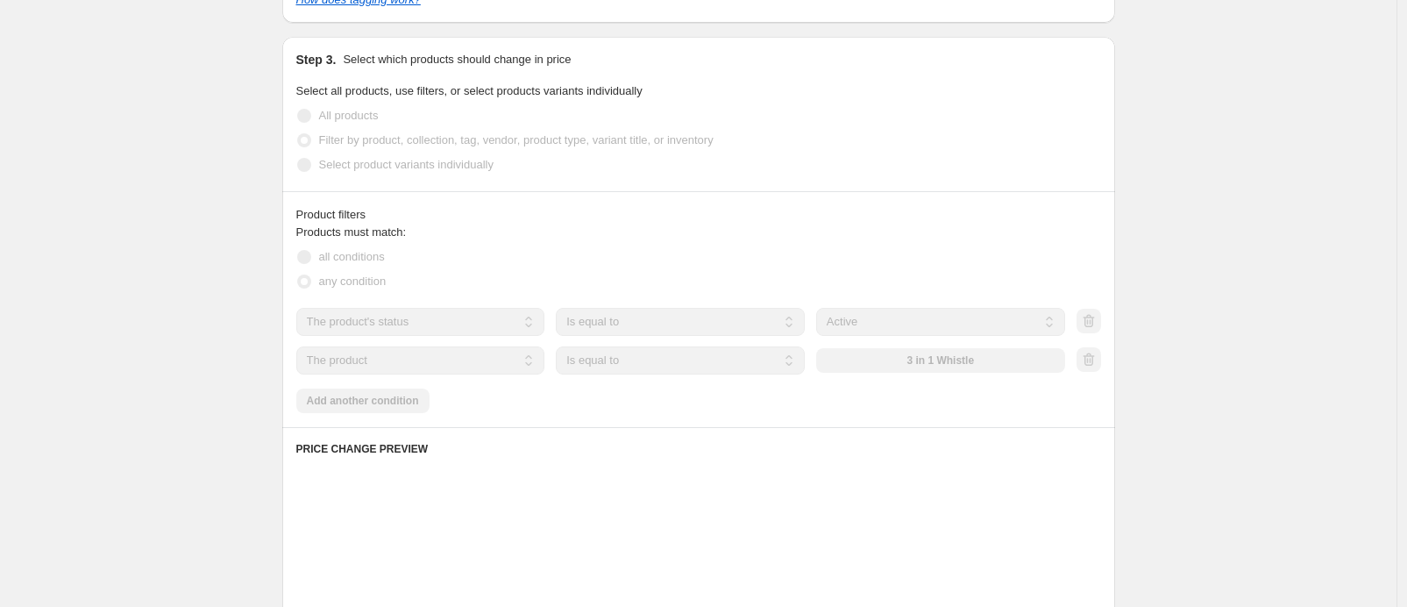
click at [441, 356] on select "The product The product's collection The product's tag The product's vendor The…" at bounding box center [420, 360] width 249 height 28
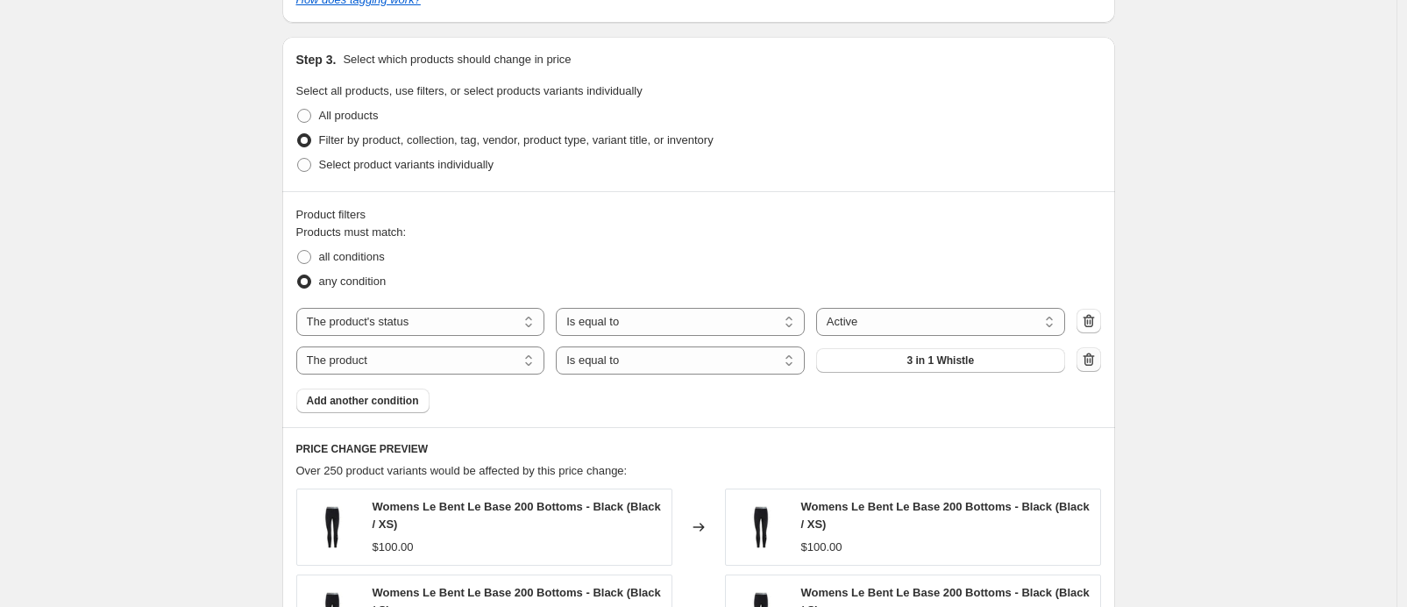
click at [1088, 370] on button "button" at bounding box center [1088, 359] width 25 height 25
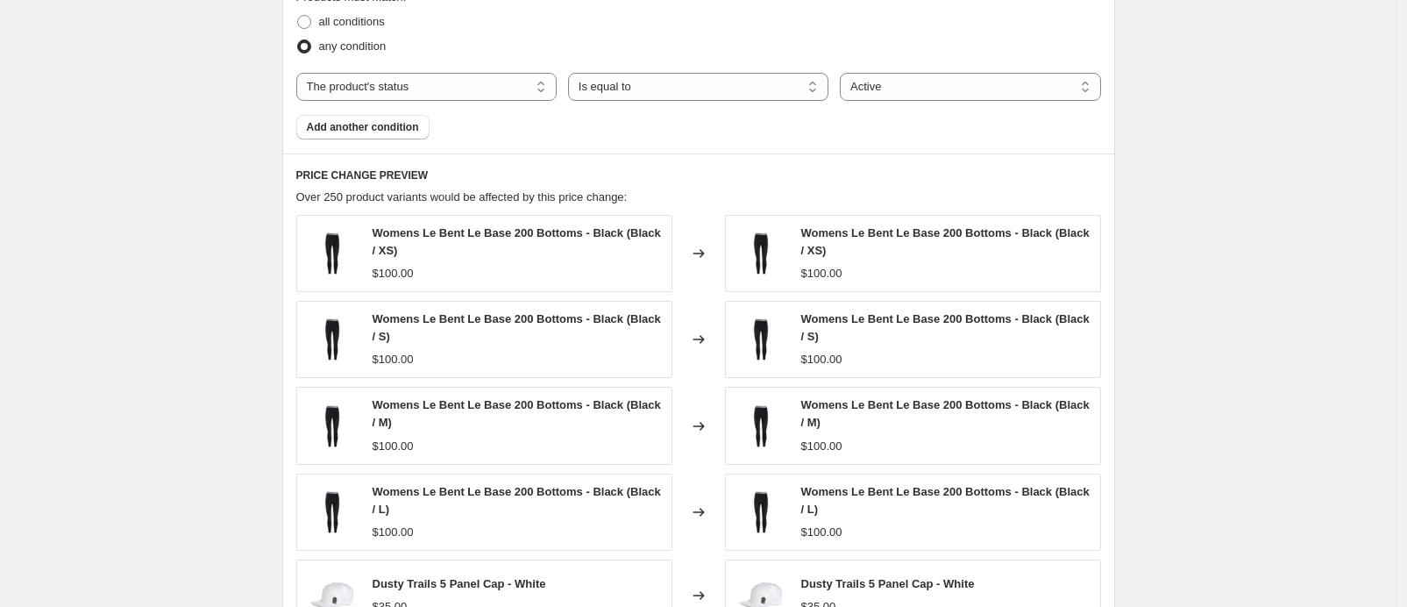
scroll to position [1268, 0]
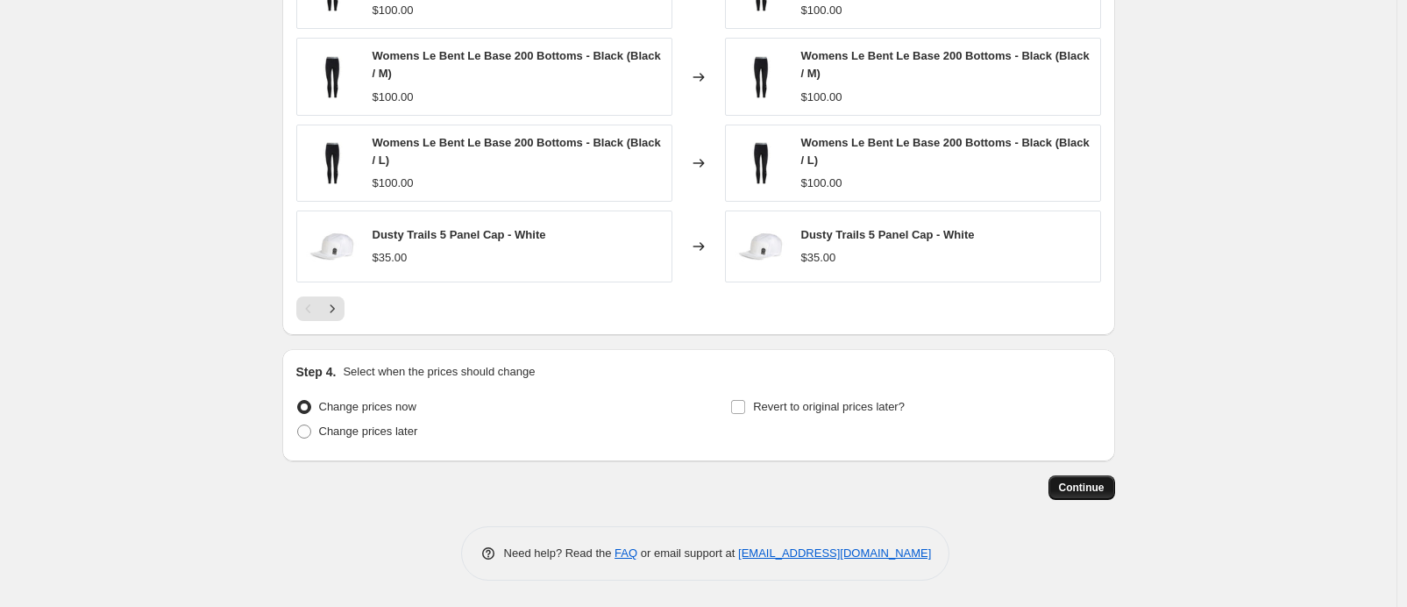
click at [1078, 480] on span "Continue" at bounding box center [1082, 487] width 46 height 14
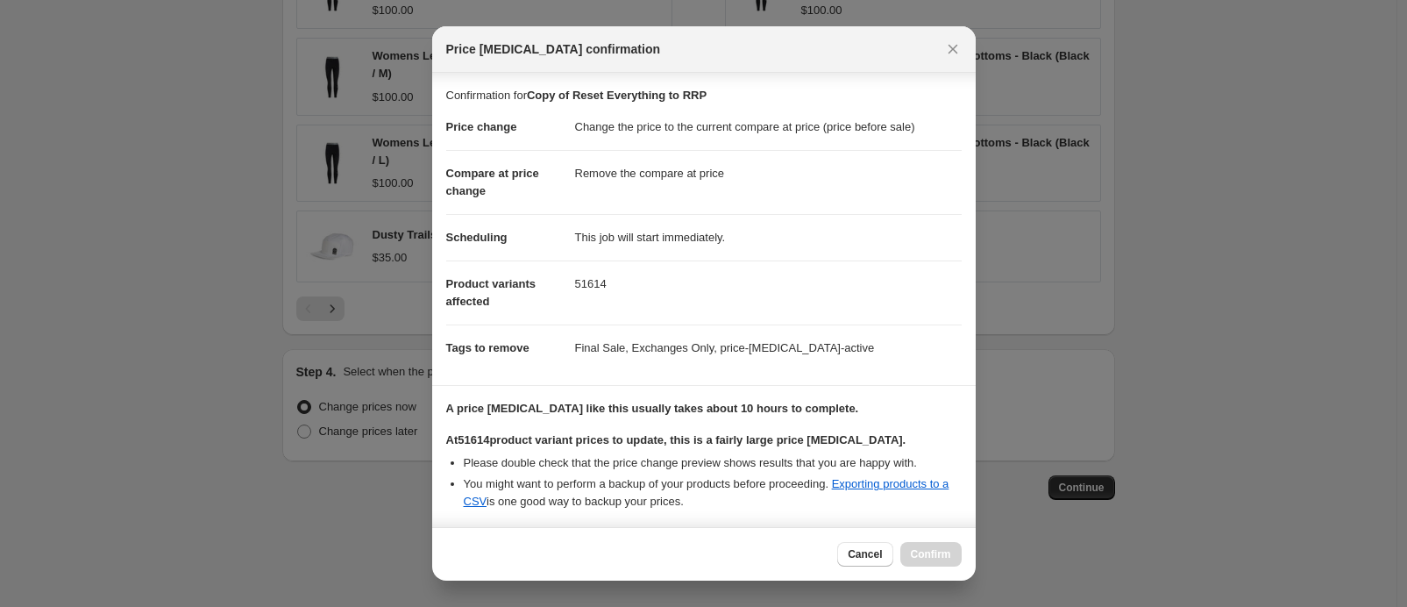
scroll to position [167, 0]
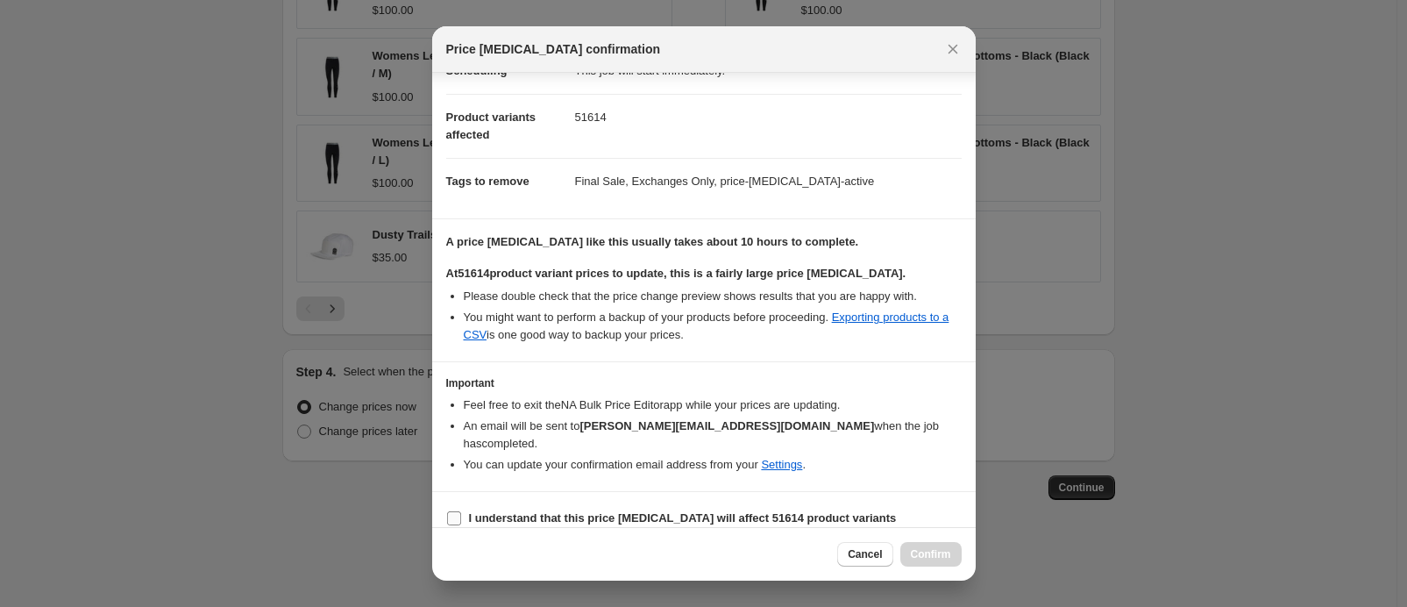
click at [733, 511] on b "I understand that this price [MEDICAL_DATA] will affect 51614 product variants" at bounding box center [683, 517] width 428 height 13
click at [461, 511] on input "I understand that this price [MEDICAL_DATA] will affect 51614 product variants" at bounding box center [454, 518] width 14 height 14
checkbox input "true"
click at [851, 543] on button "Cancel" at bounding box center [864, 554] width 55 height 25
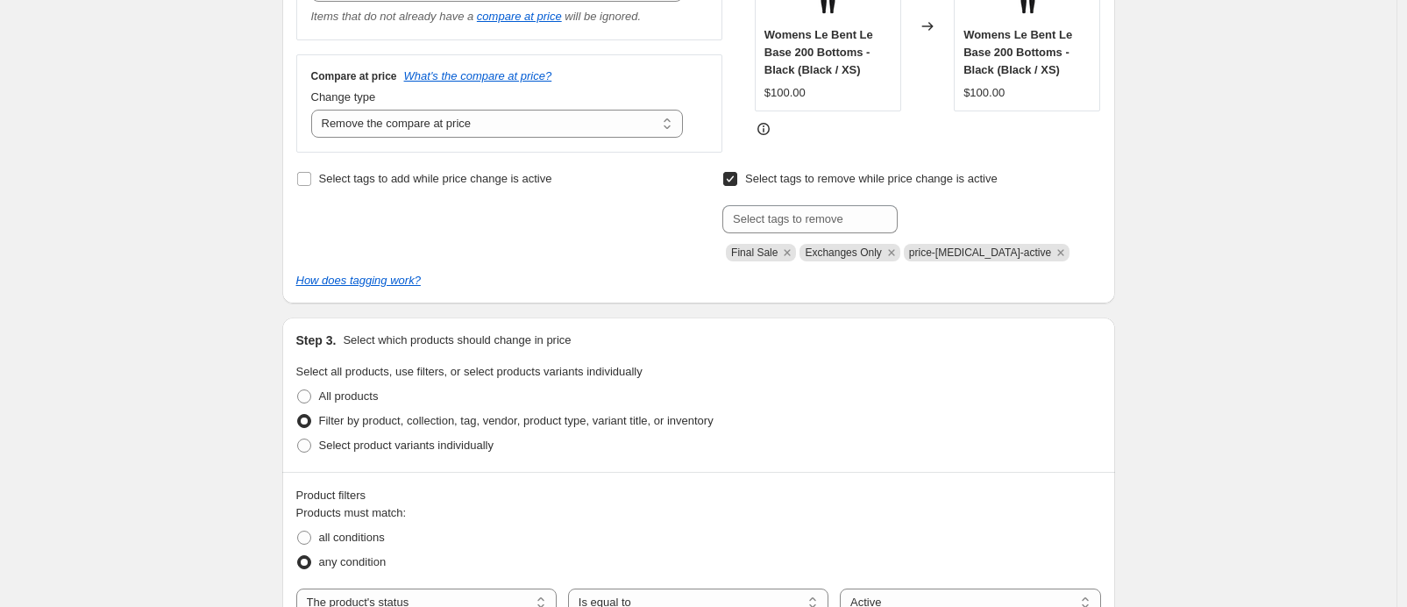
scroll to position [572, 0]
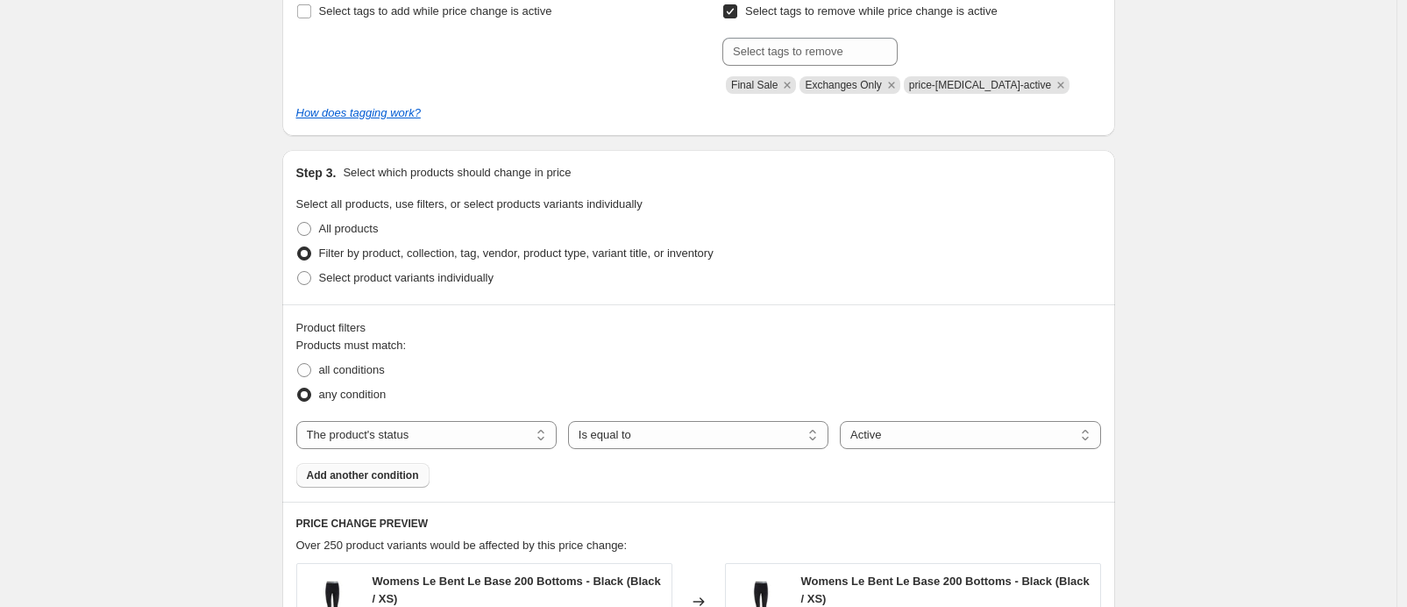
click at [375, 475] on span "Add another condition" at bounding box center [363, 475] width 112 height 14
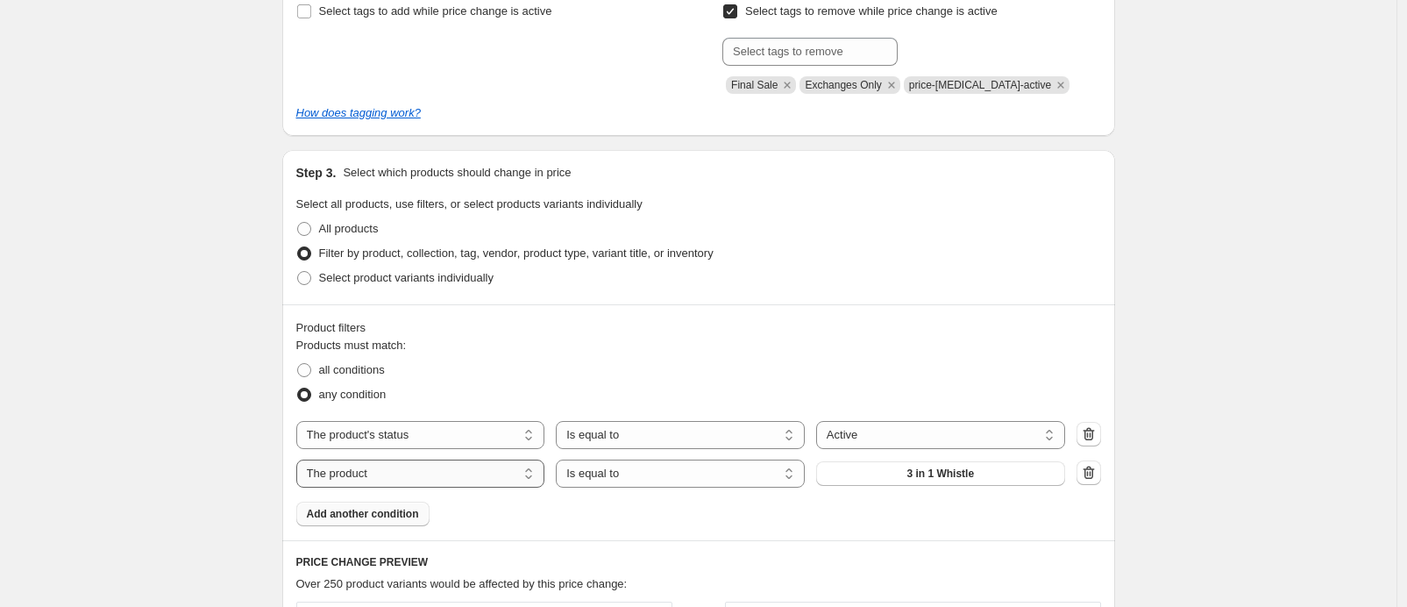
click at [469, 462] on select "The product The product's collection The product's tag The product's vendor The…" at bounding box center [420, 473] width 249 height 28
select select "tag"
click at [880, 472] on button "0.5mm" at bounding box center [940, 473] width 249 height 25
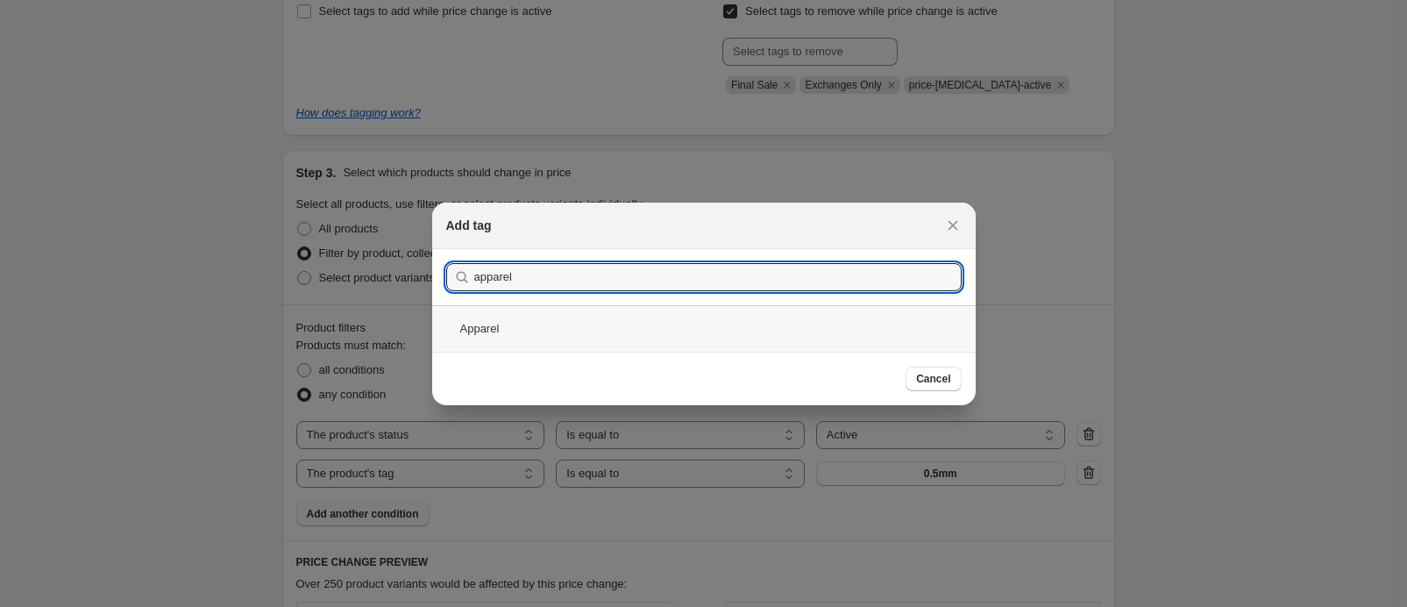
type input "apparel"
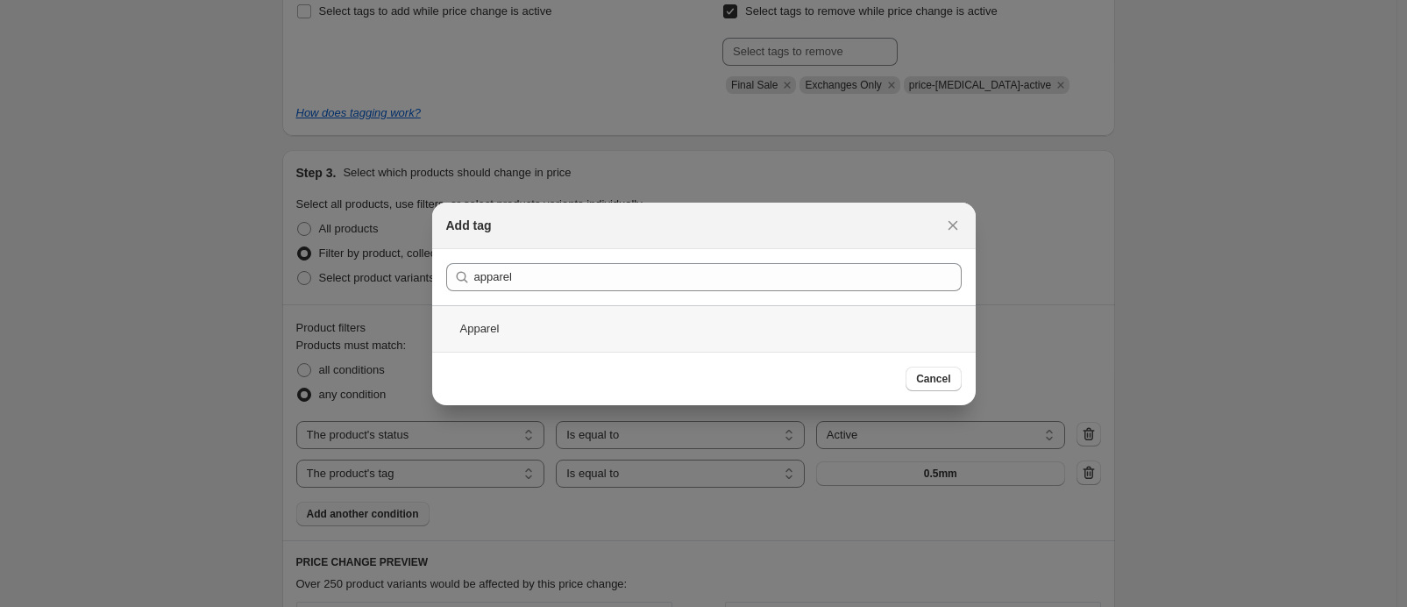
click at [634, 316] on div "Apparel" at bounding box center [703, 328] width 543 height 46
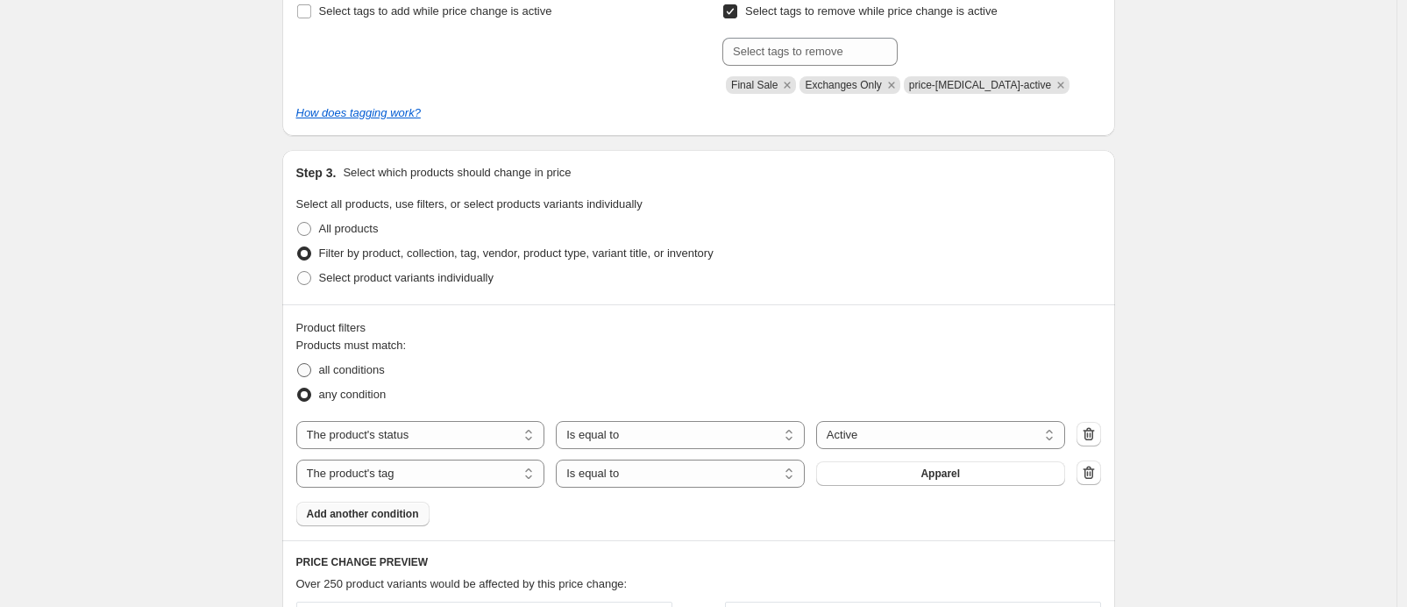
click at [361, 366] on span "all conditions" at bounding box center [352, 369] width 66 height 13
click at [298, 364] on input "all conditions" at bounding box center [297, 363] width 1 height 1
radio input "true"
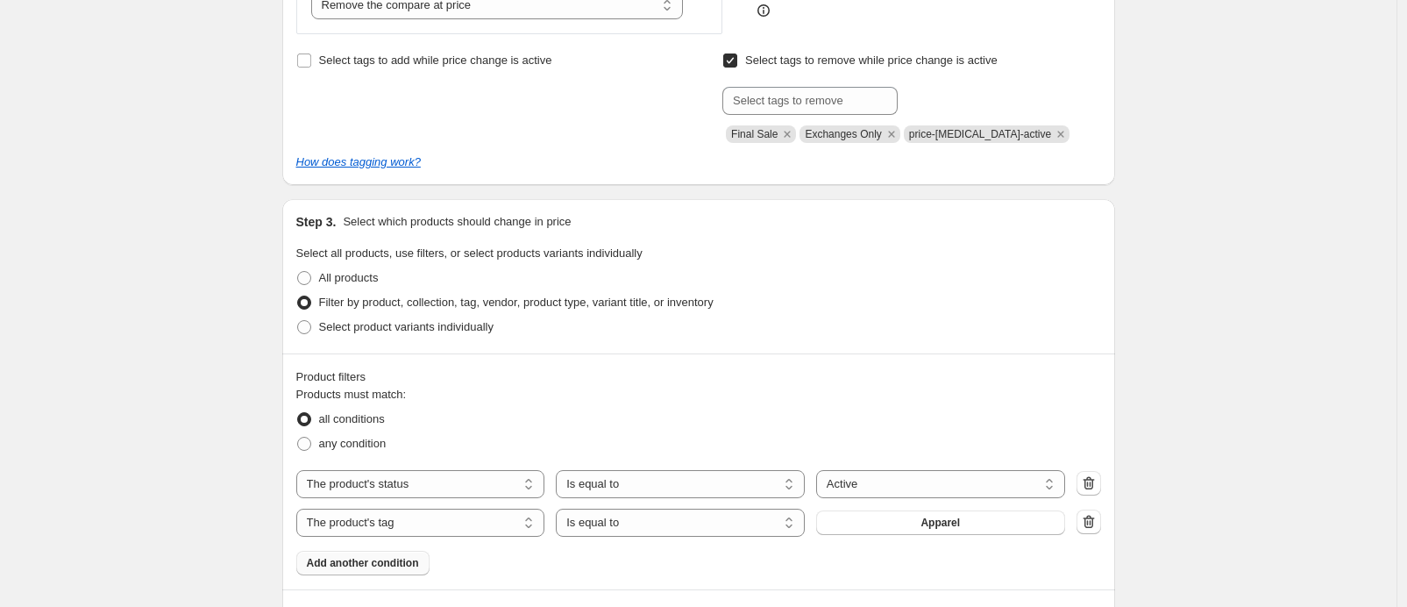
scroll to position [732, 0]
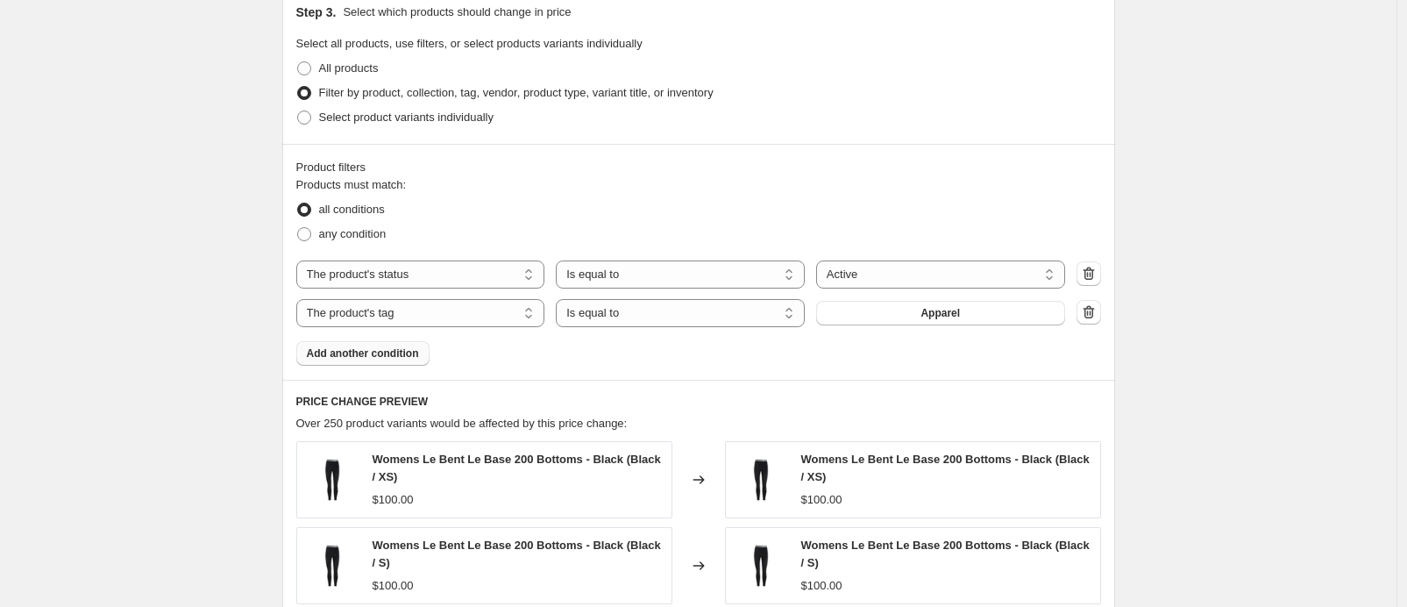
click at [399, 358] on span "Add another condition" at bounding box center [363, 353] width 112 height 14
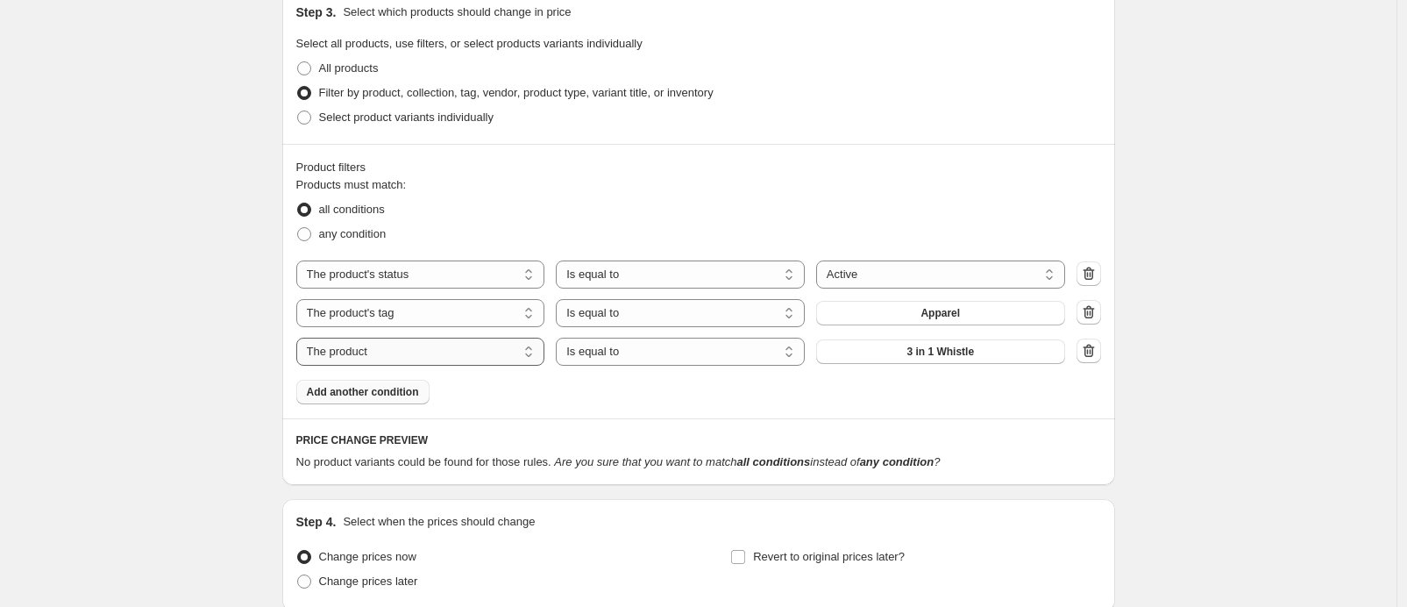
click at [422, 359] on select "The product The product's collection The product's tag The product's vendor The…" at bounding box center [420, 351] width 249 height 28
click at [301, 337] on select "The product The product's collection The product's tag The product's vendor The…" at bounding box center [420, 351] width 249 height 28
click at [422, 352] on select "The product The product's collection The product's tag The product's vendor The…" at bounding box center [420, 351] width 249 height 28
select select "inventory_quantity"
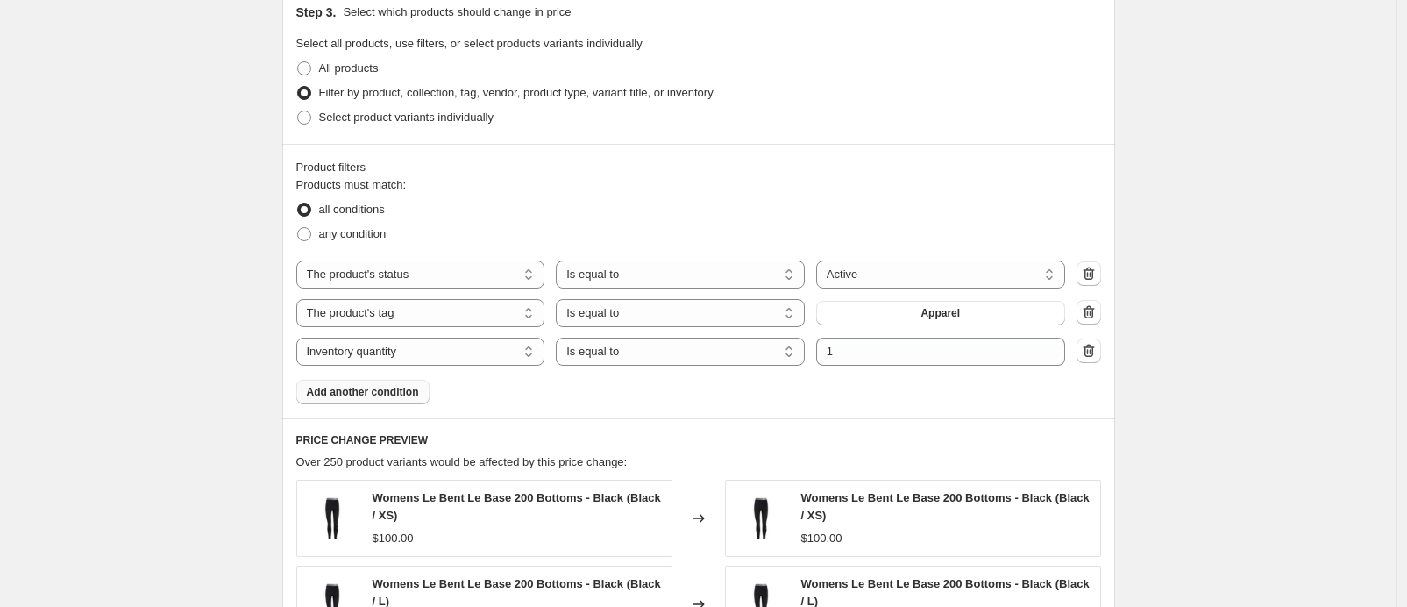
click at [716, 366] on div "Products must match: all conditions any condition The product The product's col…" at bounding box center [698, 290] width 805 height 228
click at [705, 359] on select "Is equal to Is not equal to Is greater than Is less than" at bounding box center [680, 351] width 249 height 28
select select ">"
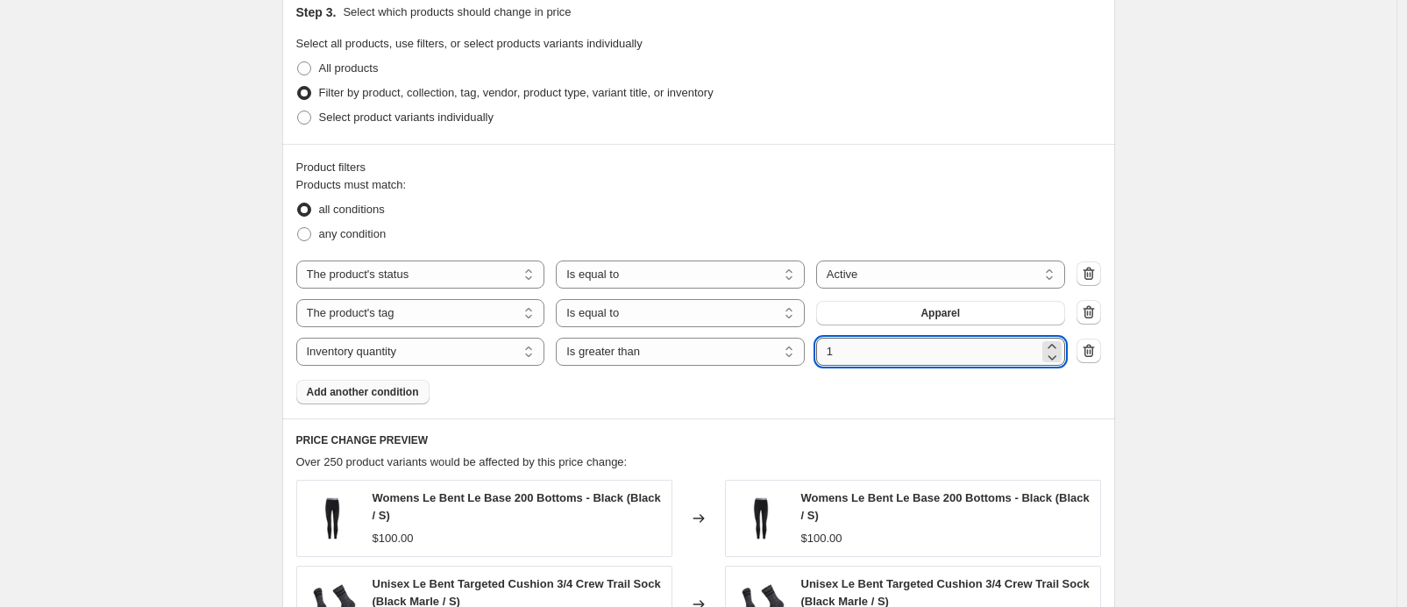
drag, startPoint x: 849, startPoint y: 351, endPoint x: 826, endPoint y: 351, distance: 23.7
click at [826, 351] on input "1" at bounding box center [927, 351] width 223 height 28
type input "0"
click at [1076, 305] on div "The product The product's collection The product's tag The product's vendor The…" at bounding box center [698, 313] width 805 height 28
click at [1091, 310] on icon "button" at bounding box center [1089, 312] width 18 height 18
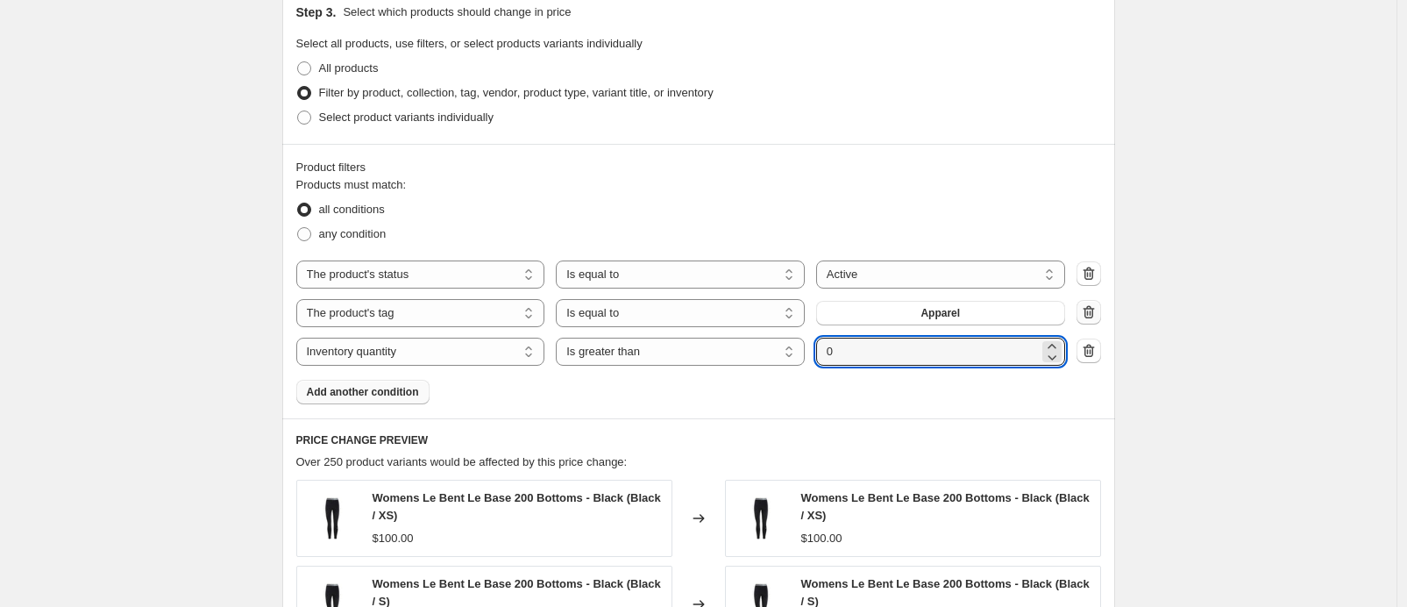
select select "inventory_quantity"
select select ">"
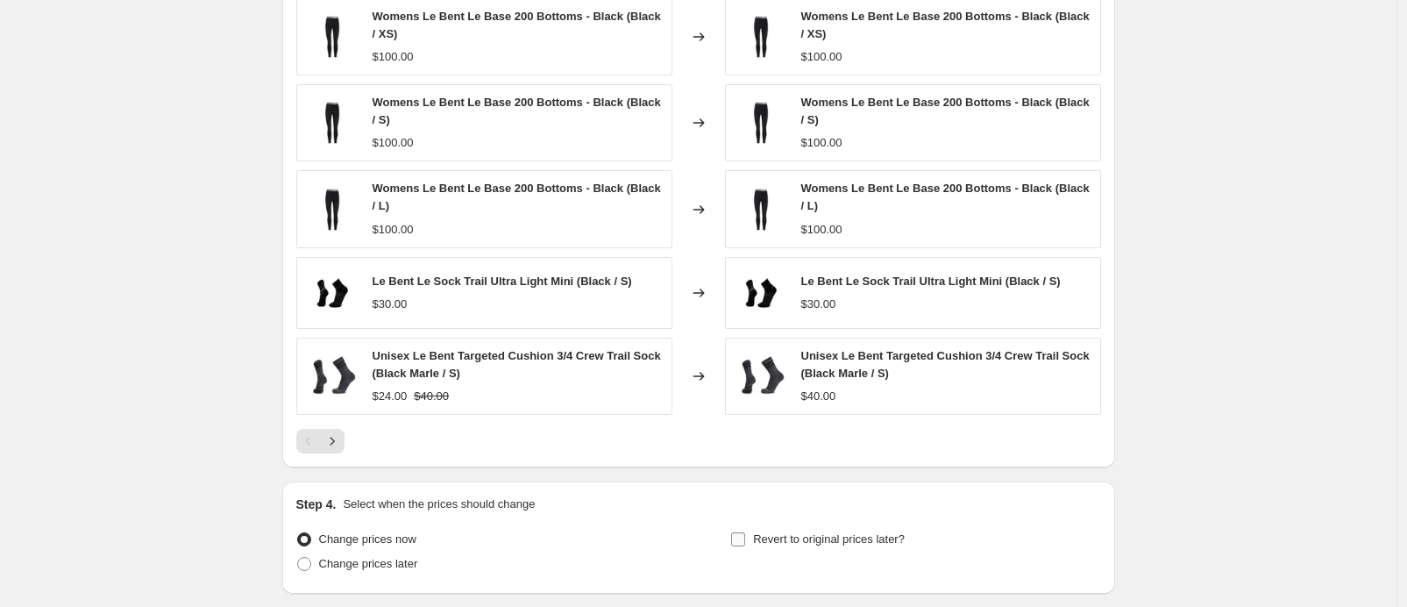
scroll to position [1307, 0]
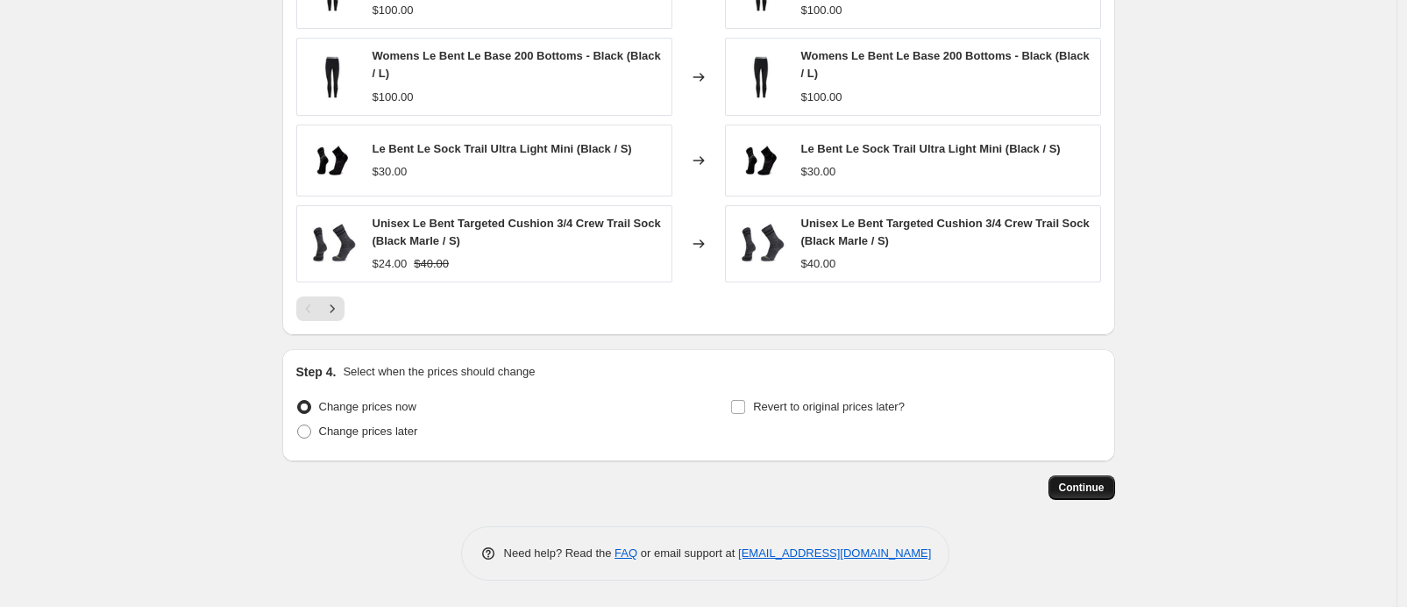
click at [1099, 477] on button "Continue" at bounding box center [1081, 487] width 67 height 25
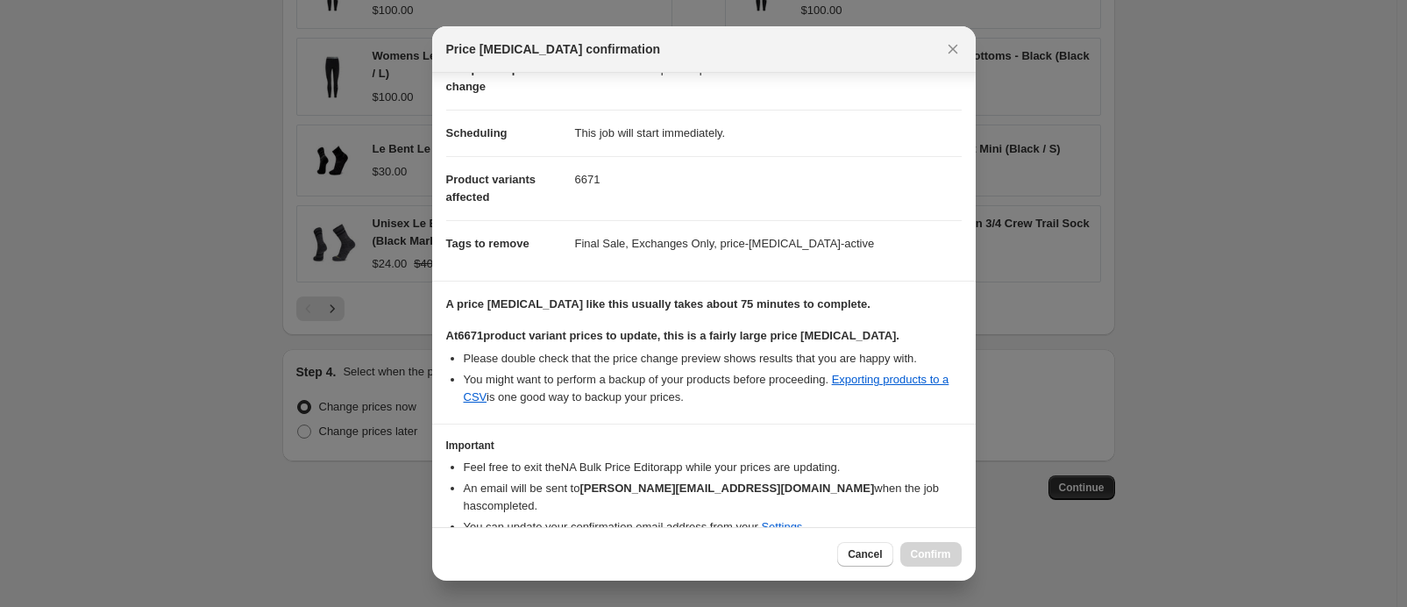
scroll to position [167, 0]
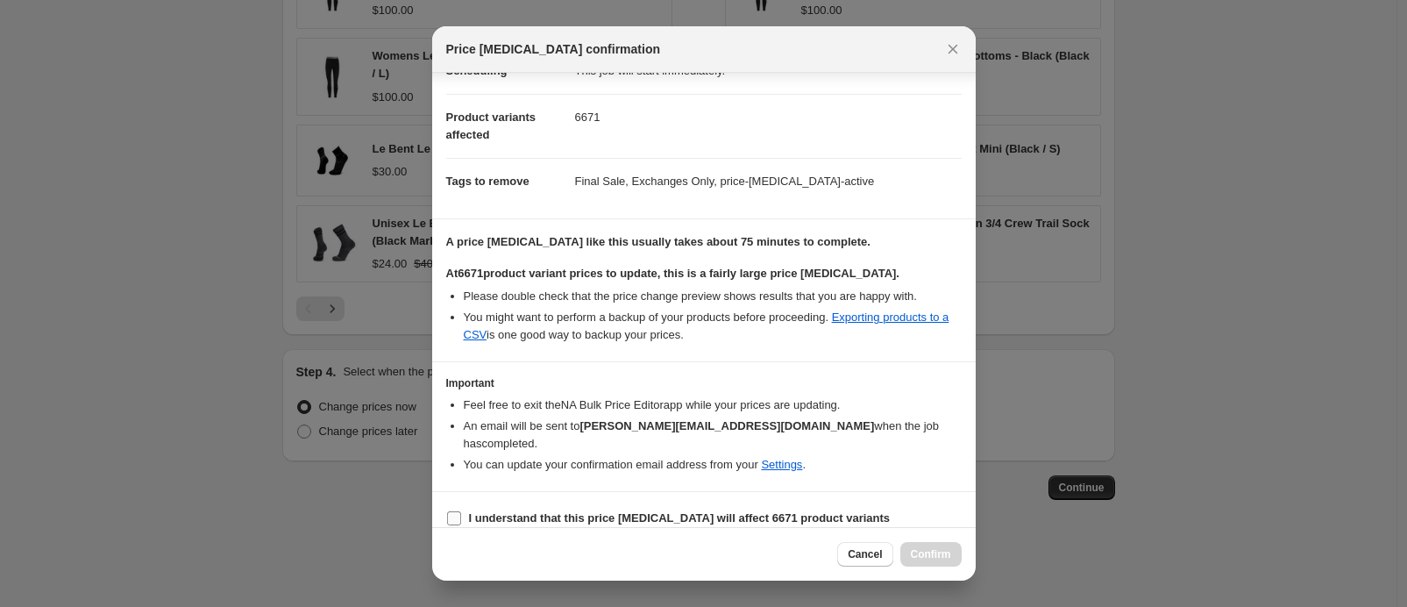
click at [695, 506] on label "I understand that this price [MEDICAL_DATA] will affect 6671 product variants" at bounding box center [668, 518] width 444 height 25
click at [461, 511] on input "I understand that this price [MEDICAL_DATA] will affect 6671 product variants" at bounding box center [454, 518] width 14 height 14
checkbox input "true"
click at [911, 561] on button "Confirm" at bounding box center [930, 554] width 61 height 25
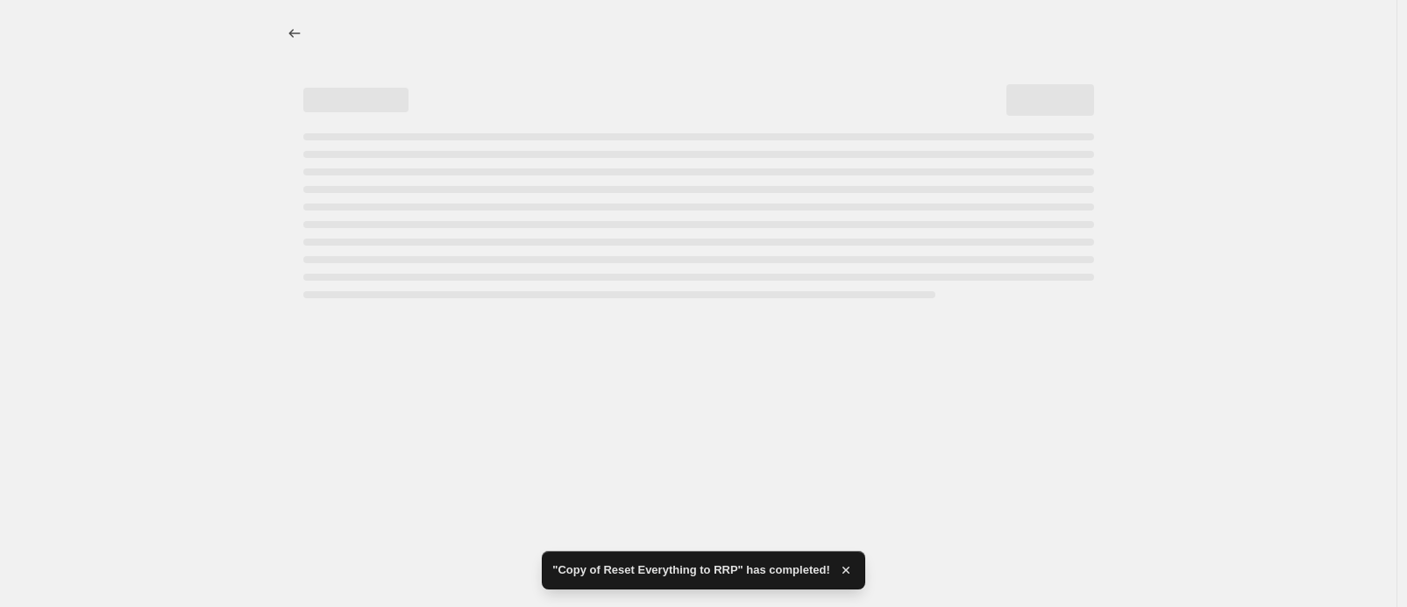
select select "ecap"
select select "remove"
select select "product_status"
select select "inventory_quantity"
select select ">"
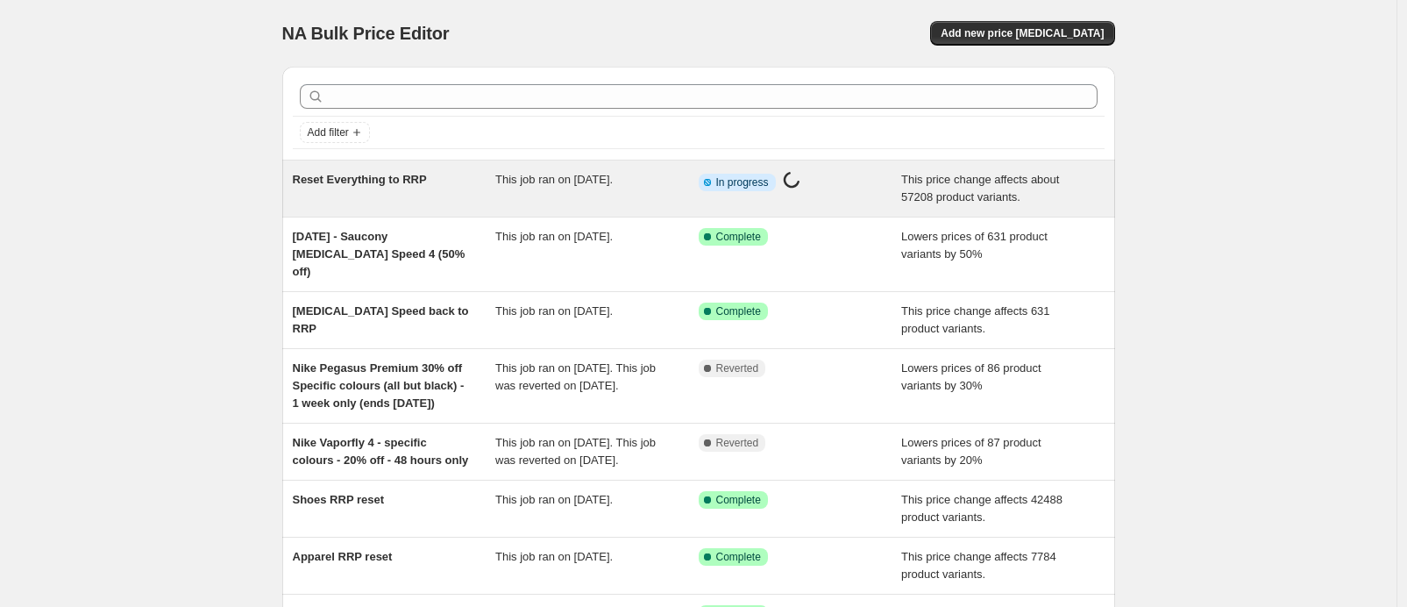
click at [441, 184] on div "Reset Everything to RRP" at bounding box center [394, 188] width 203 height 35
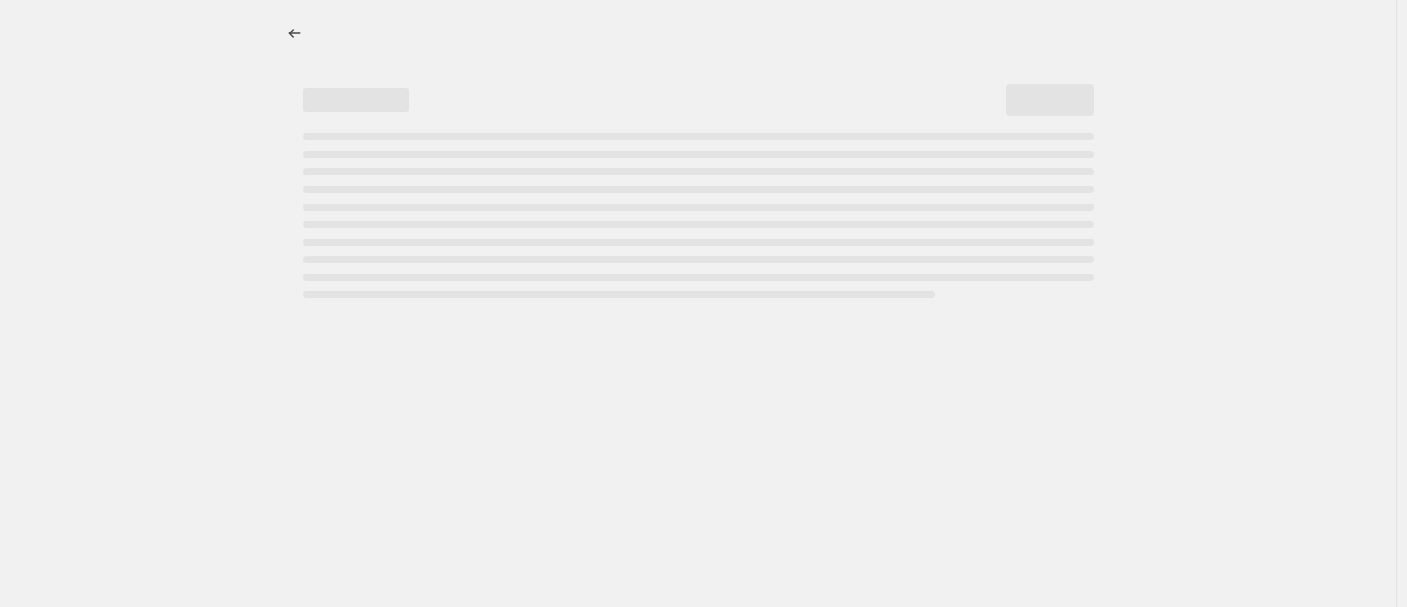
select select "ecap"
select select "remove"
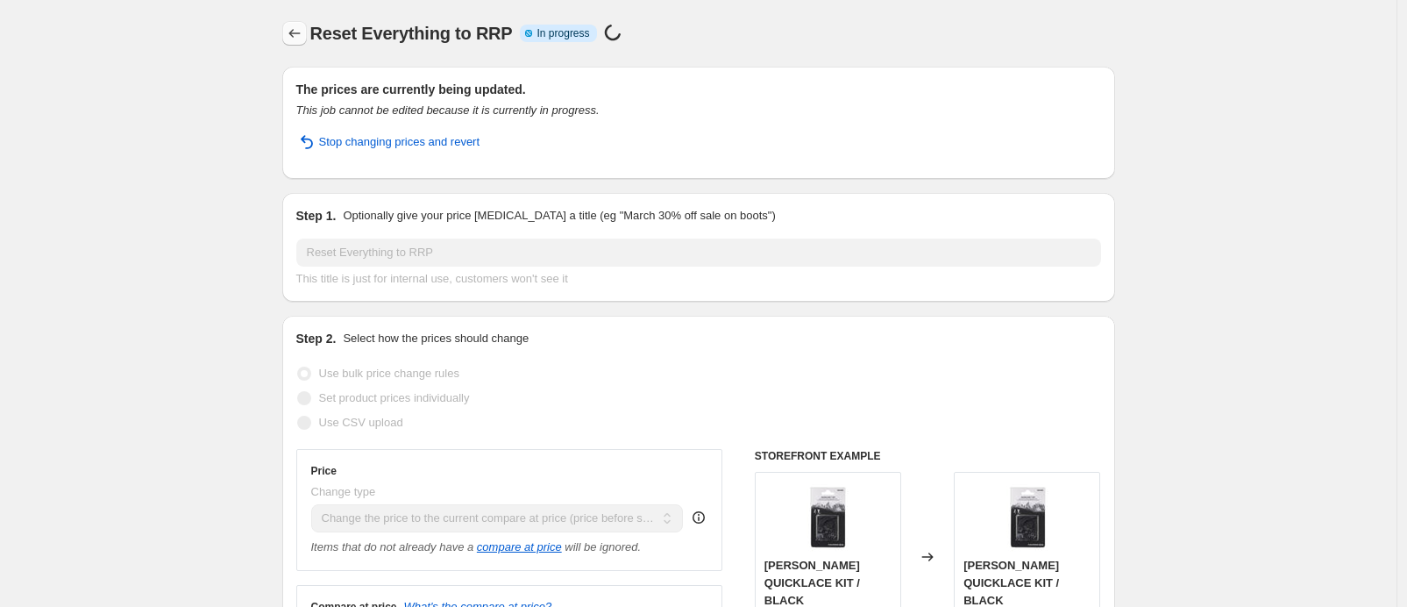
click at [294, 33] on icon "Price change jobs" at bounding box center [293, 33] width 11 height 9
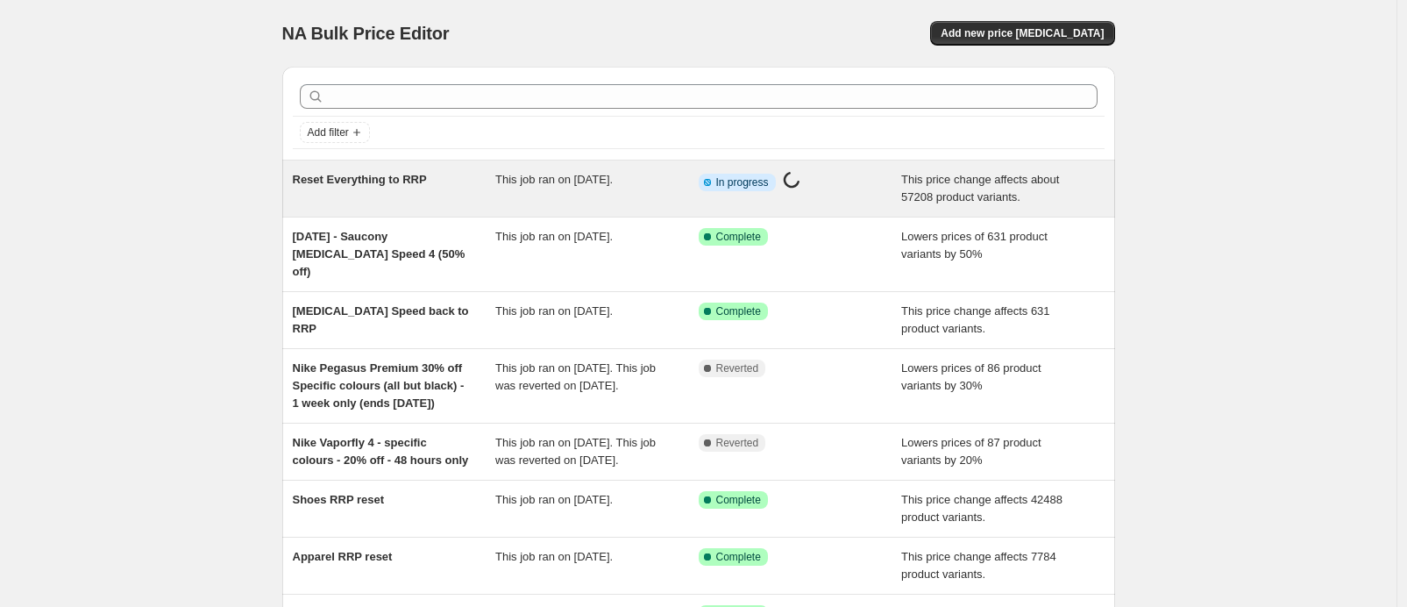
click at [603, 188] on div "This job ran on [DATE]." at bounding box center [596, 188] width 203 height 35
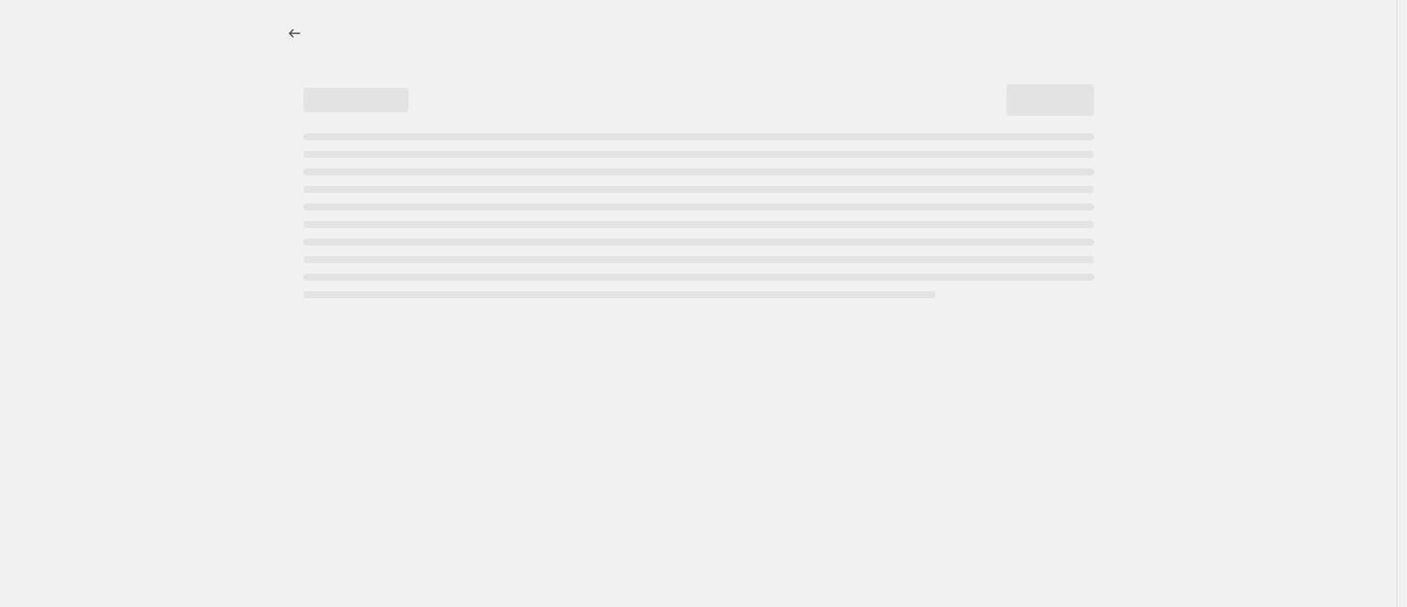
select select "ecap"
select select "remove"
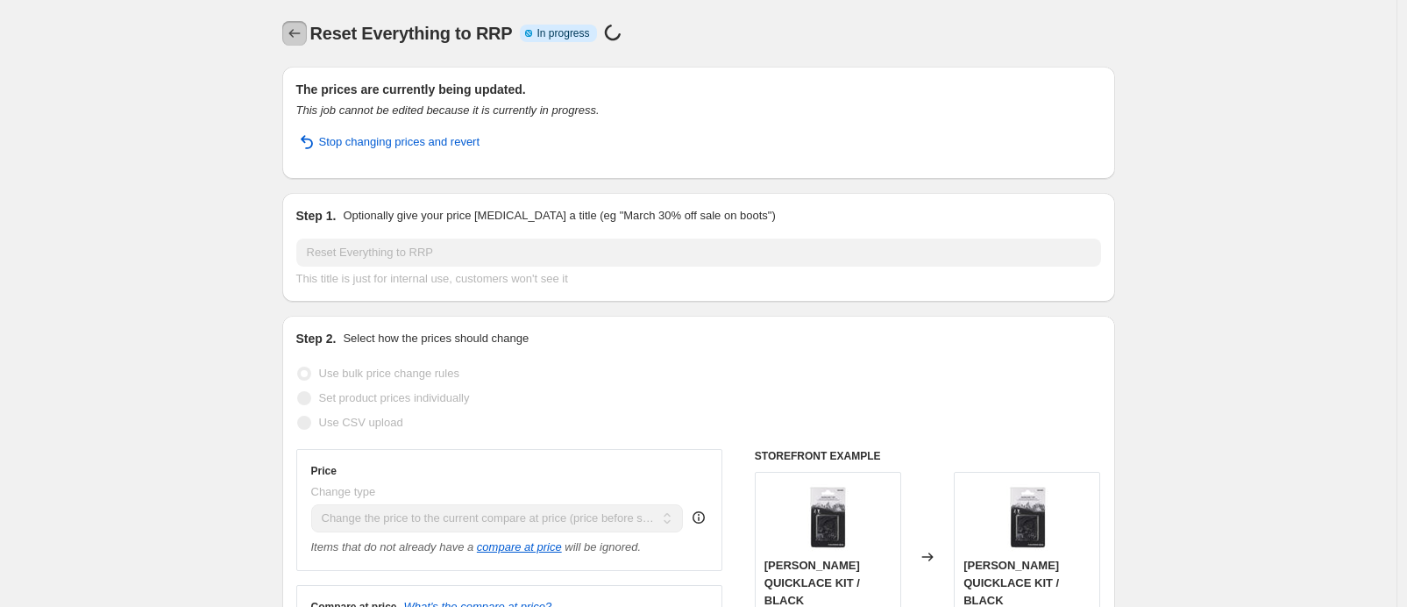
click at [303, 29] on icon "Price change jobs" at bounding box center [295, 34] width 18 height 18
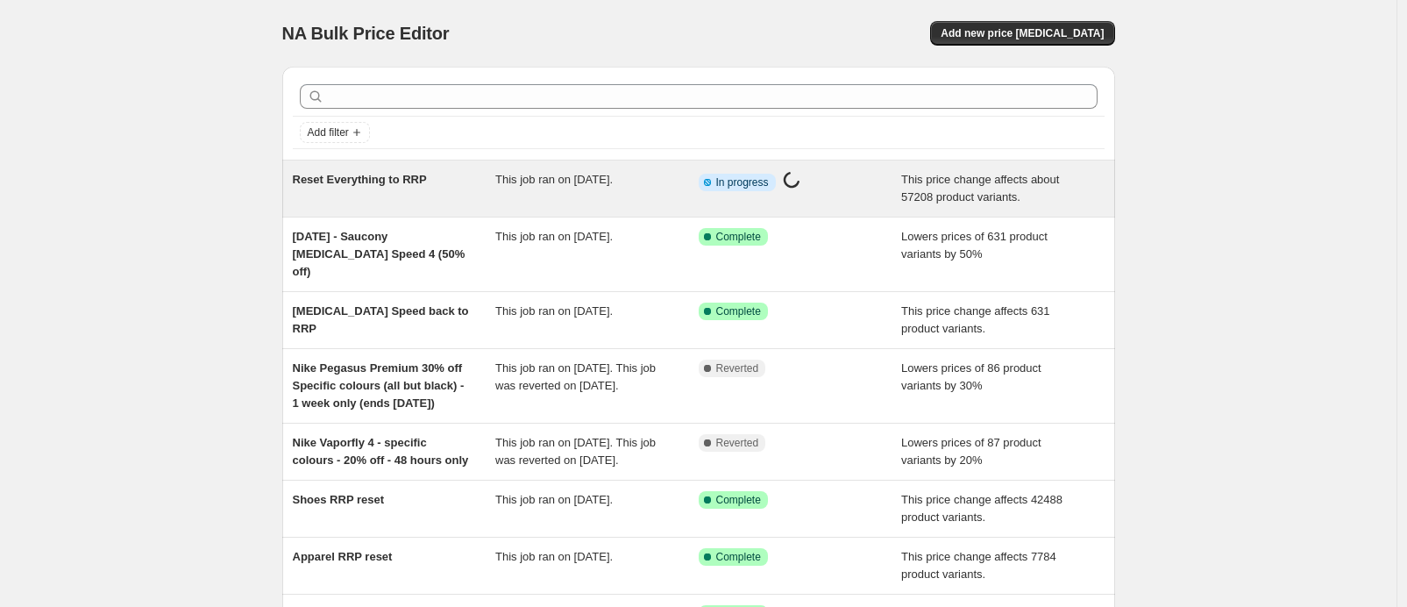
click at [651, 199] on div "This job ran on [DATE]." at bounding box center [596, 188] width 203 height 35
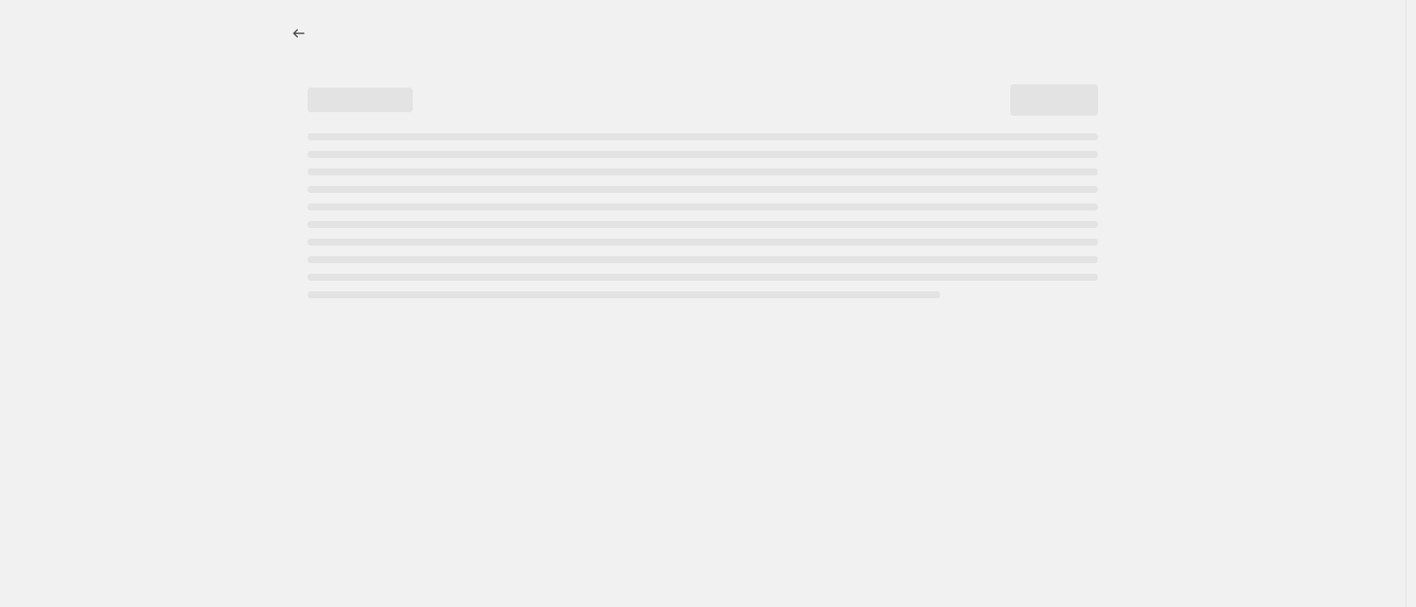
select select "ecap"
select select "remove"
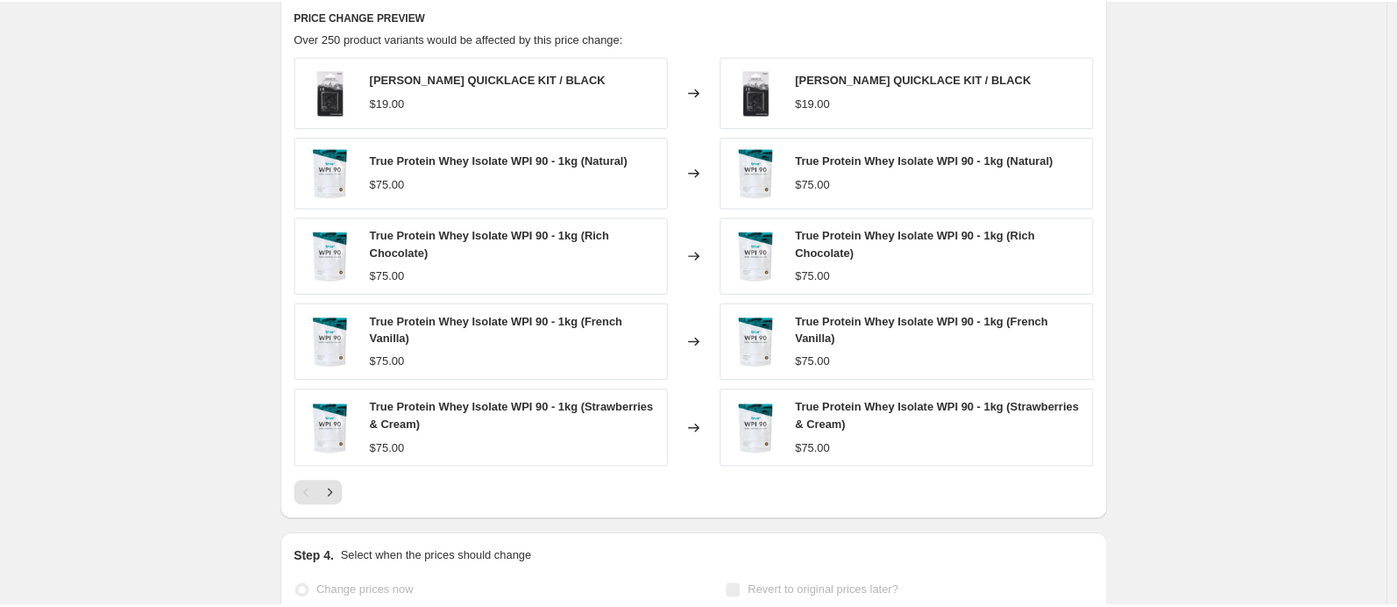
scroll to position [819, 0]
